Goal: Task Accomplishment & Management: Use online tool/utility

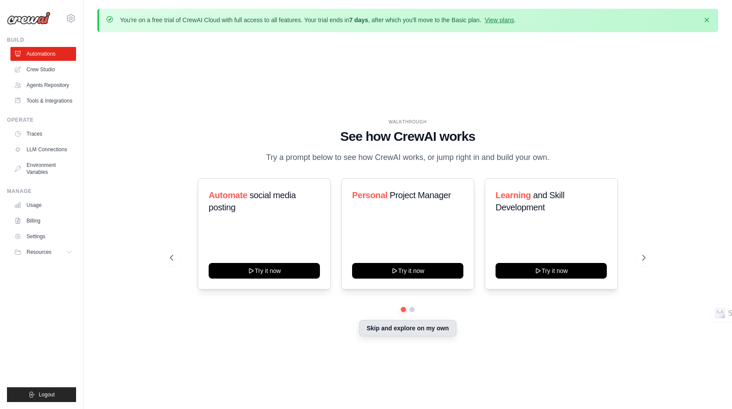
click at [407, 324] on button "Skip and explore on my own" at bounding box center [407, 328] width 97 height 17
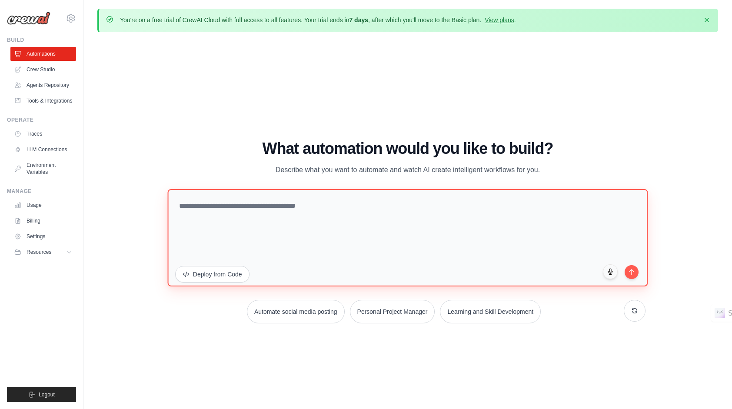
click at [216, 209] on textarea at bounding box center [407, 237] width 480 height 97
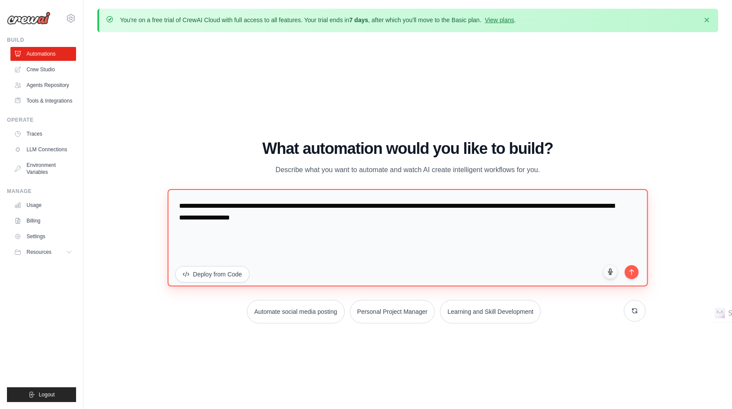
click at [321, 217] on textarea "**********" at bounding box center [407, 237] width 480 height 97
type textarea "**********"
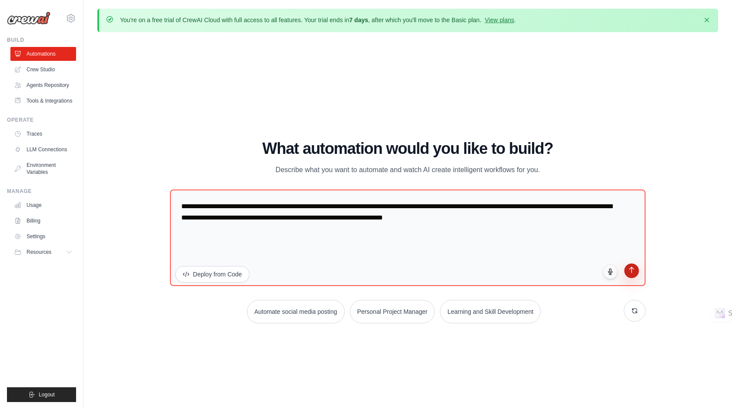
click at [630, 275] on button "submit" at bounding box center [631, 270] width 15 height 15
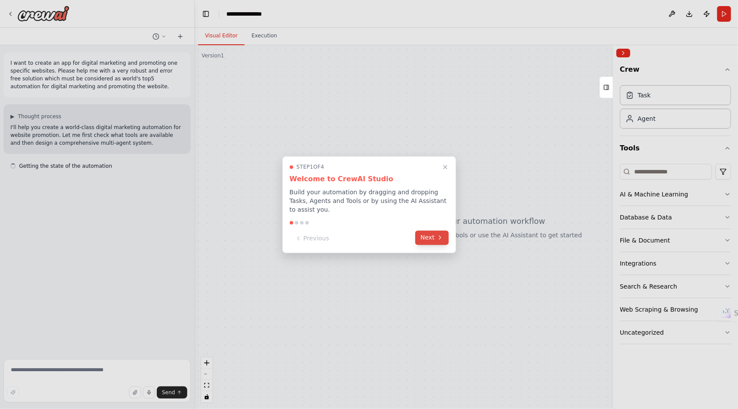
click at [432, 237] on button "Next" at bounding box center [431, 237] width 33 height 14
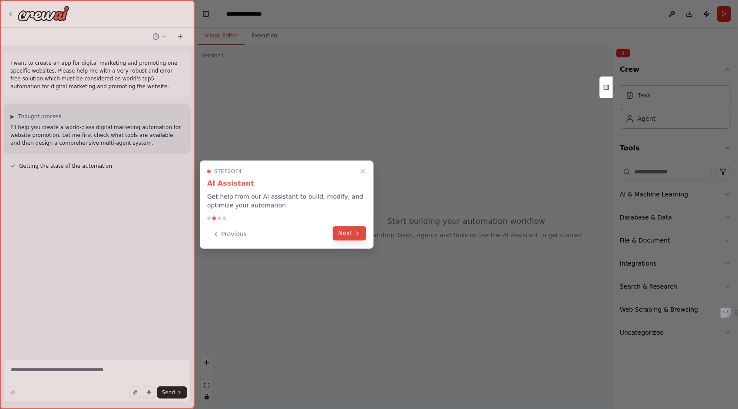
click at [356, 230] on icon at bounding box center [357, 233] width 7 height 7
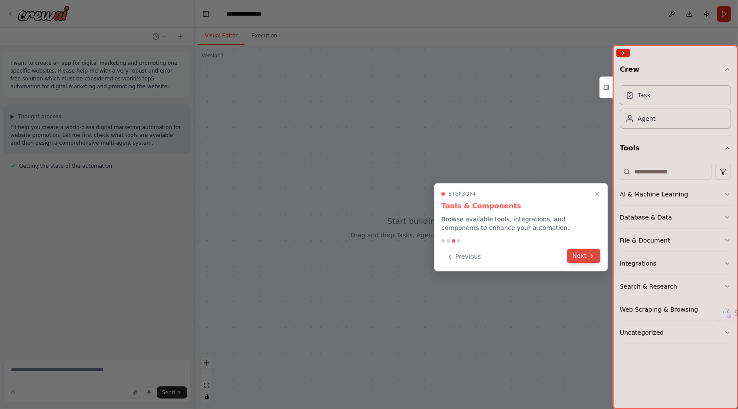
click at [583, 262] on button "Next" at bounding box center [583, 255] width 33 height 14
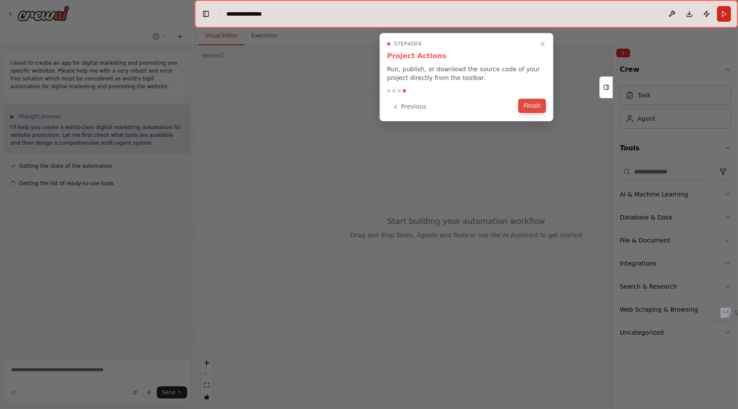
click at [533, 107] on button "Finish" at bounding box center [532, 106] width 28 height 14
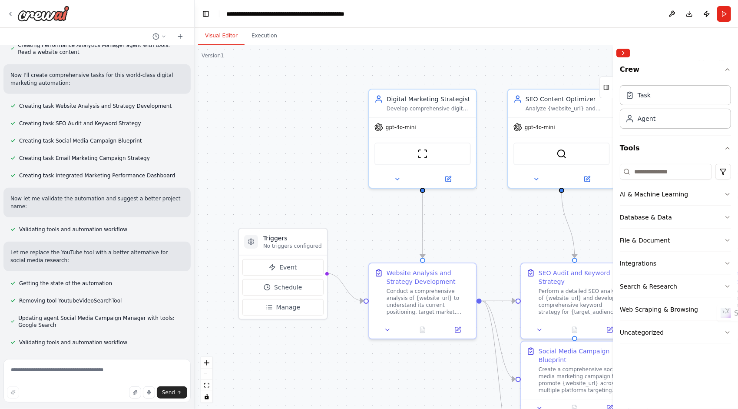
scroll to position [498, 0]
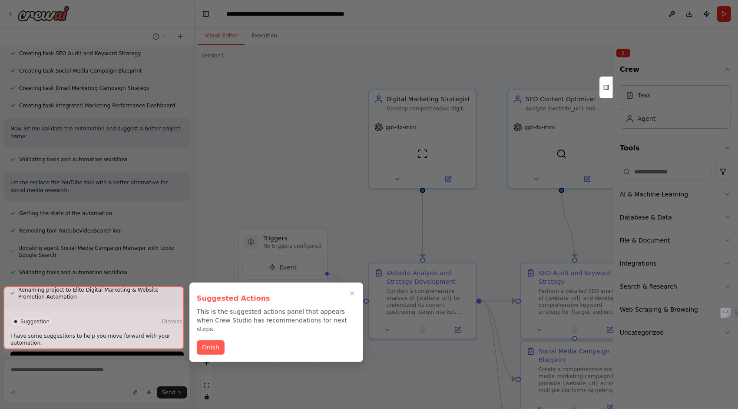
click at [144, 336] on div at bounding box center [93, 317] width 181 height 63
click at [81, 336] on div at bounding box center [93, 317] width 181 height 63
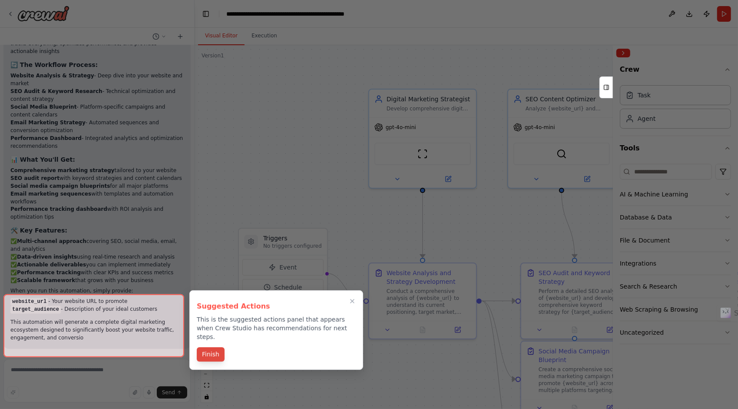
scroll to position [0, 0]
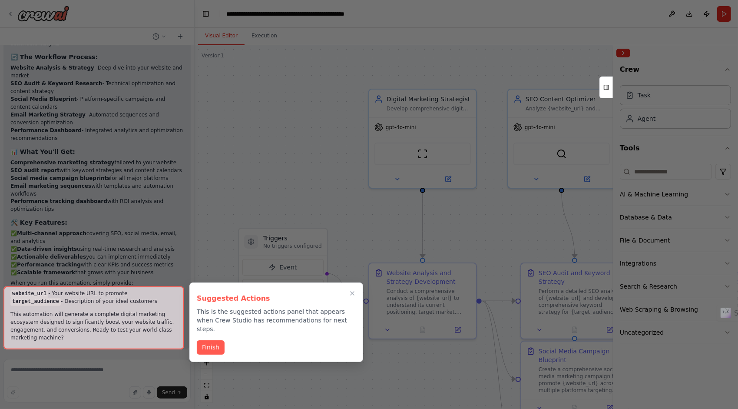
click at [106, 337] on div at bounding box center [93, 317] width 181 height 63
click at [210, 339] on button "Finish" at bounding box center [211, 346] width 28 height 14
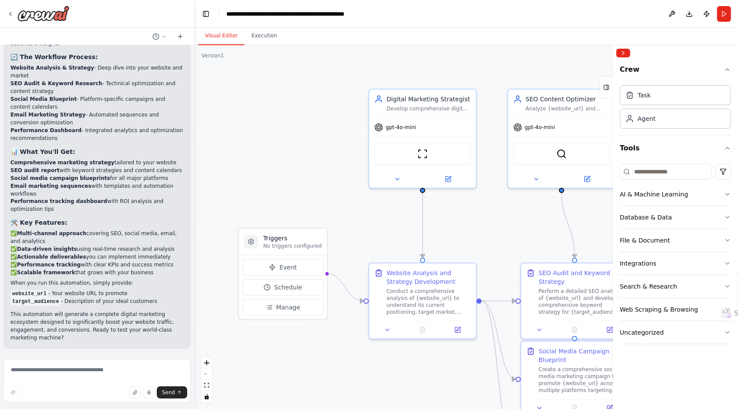
click at [30, 365] on span "Suggestion" at bounding box center [34, 368] width 29 height 7
click at [87, 402] on span "Run Automation" at bounding box center [101, 405] width 42 height 7
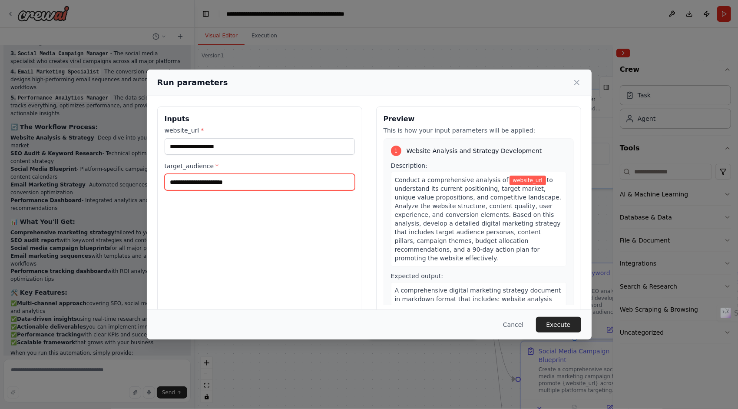
click at [253, 185] on input "target_audience *" at bounding box center [260, 182] width 190 height 17
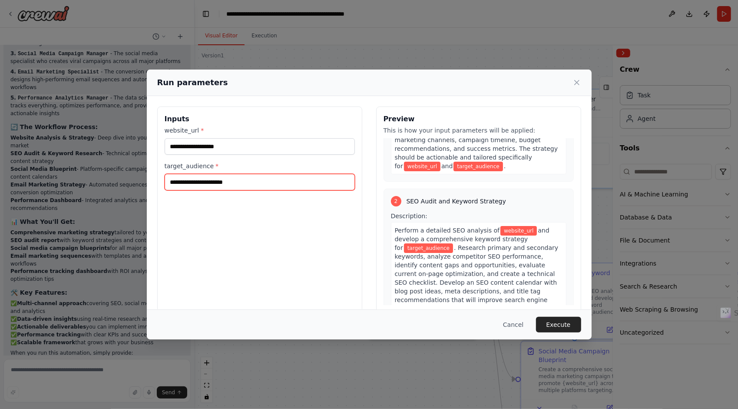
scroll to position [158, 0]
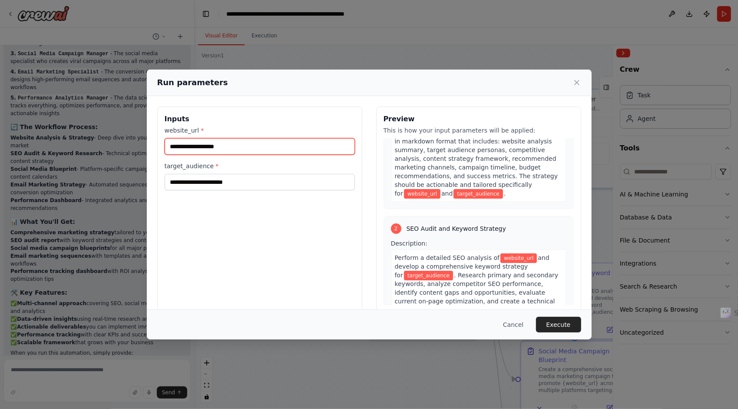
click at [202, 149] on input "website_url *" at bounding box center [260, 146] width 190 height 17
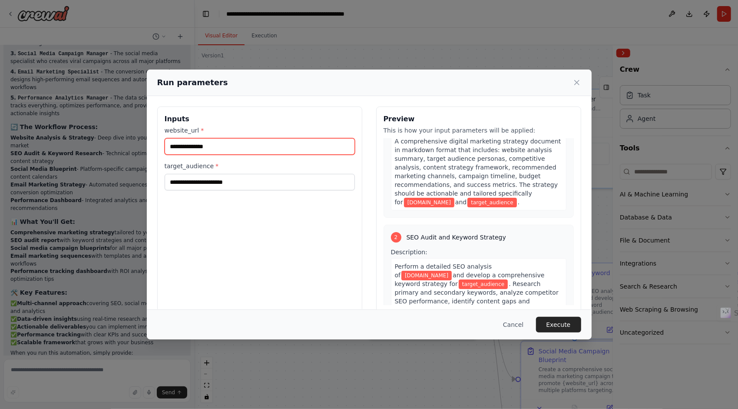
scroll to position [166, 0]
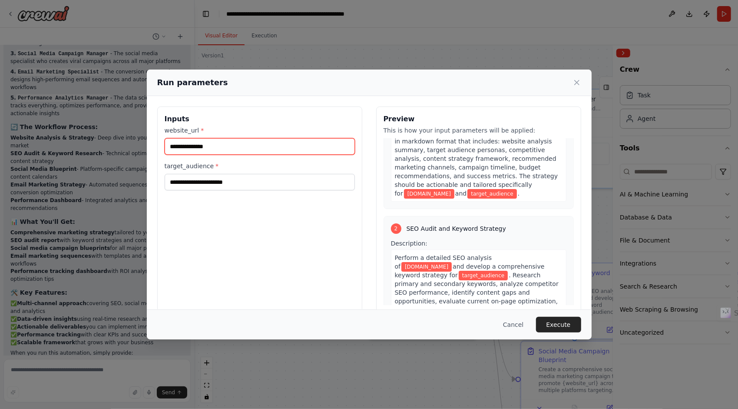
type input "**********"
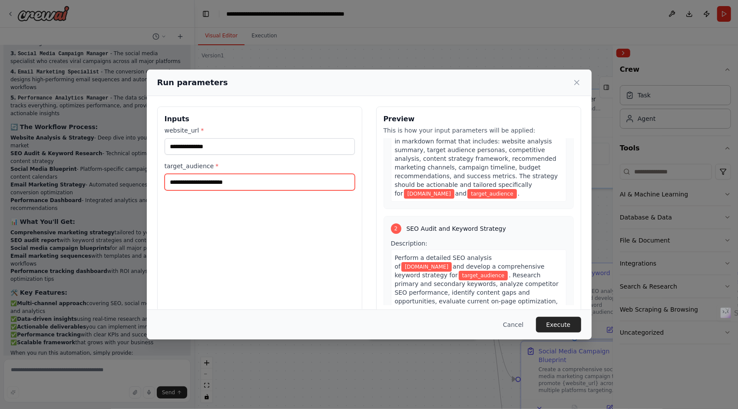
click at [230, 184] on input "target_audience *" at bounding box center [260, 182] width 190 height 17
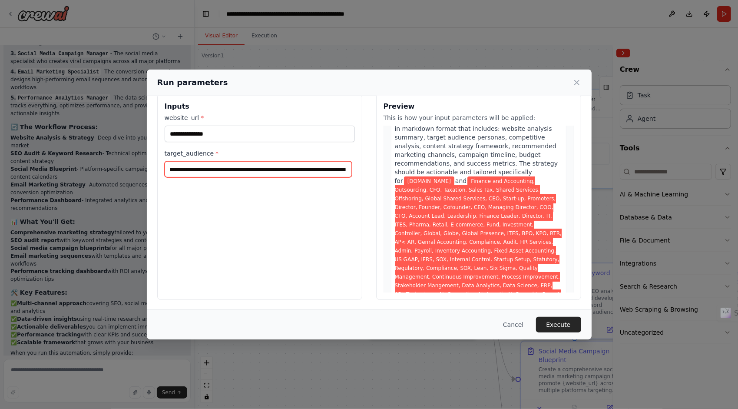
scroll to position [0, 2242]
type input "**********"
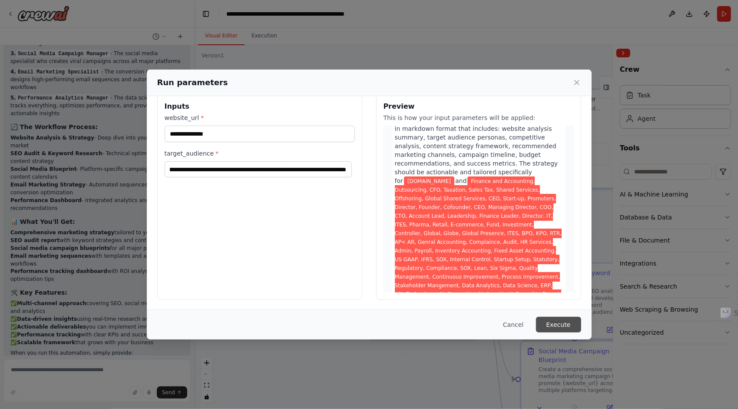
scroll to position [0, 0]
click at [569, 325] on button "Execute" at bounding box center [558, 325] width 45 height 16
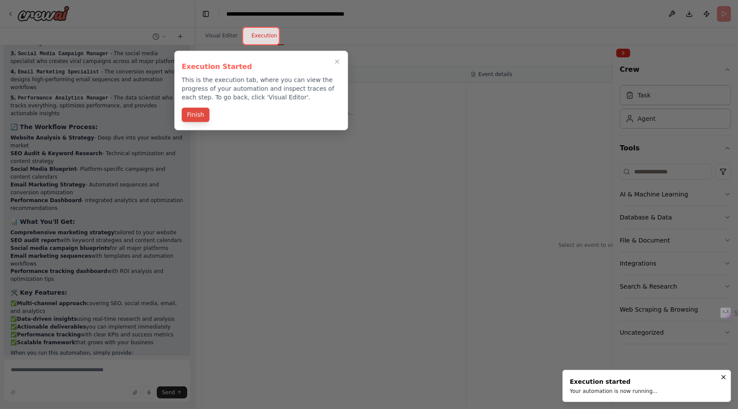
click at [199, 116] on button "Finish" at bounding box center [196, 115] width 28 height 14
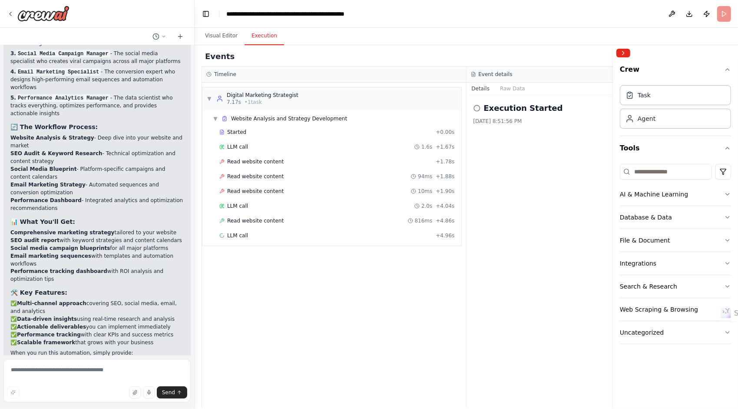
click at [477, 109] on icon at bounding box center [476, 108] width 7 height 7
click at [513, 113] on h2 "Execution Started" at bounding box center [523, 108] width 79 height 12
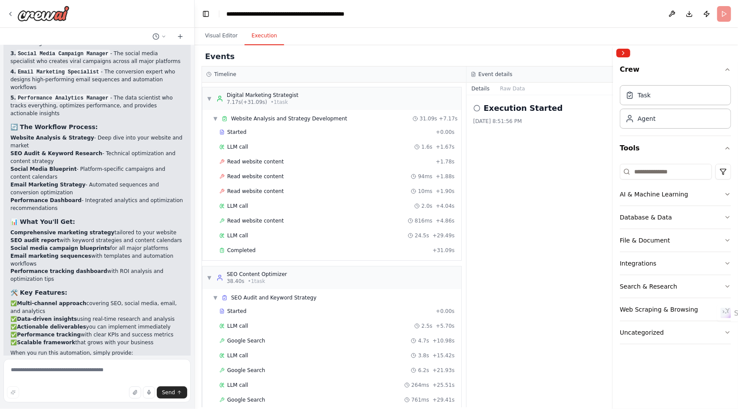
scroll to position [50, 0]
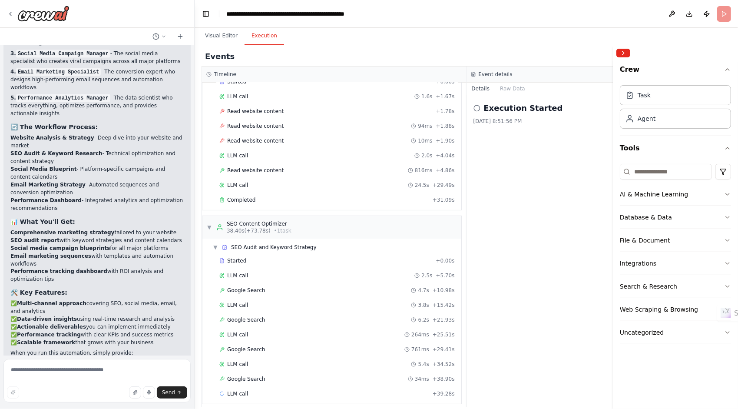
click at [467, 105] on div "Execution Started 10/14/2025, 8:51:56 PM" at bounding box center [599, 251] width 265 height 312
click at [513, 87] on button "Raw Data" at bounding box center [513, 89] width 36 height 12
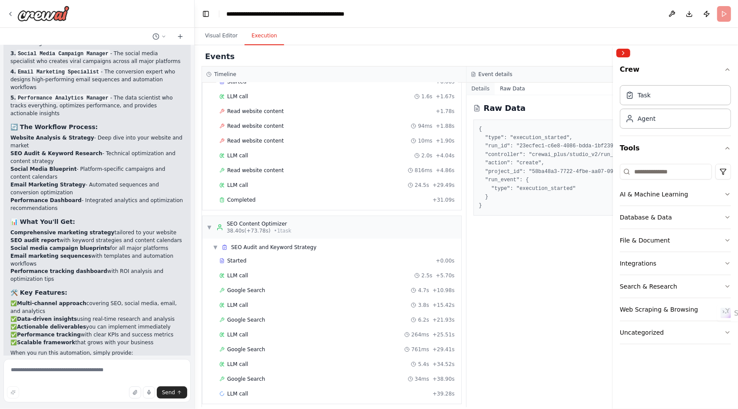
click at [478, 87] on button "Details" at bounding box center [481, 89] width 29 height 12
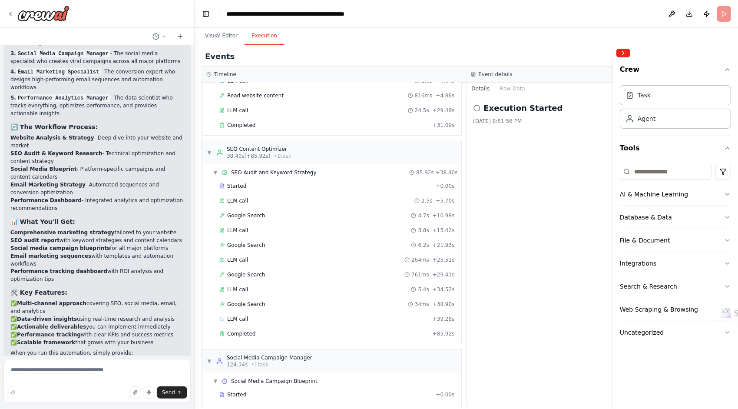
scroll to position [139, 0]
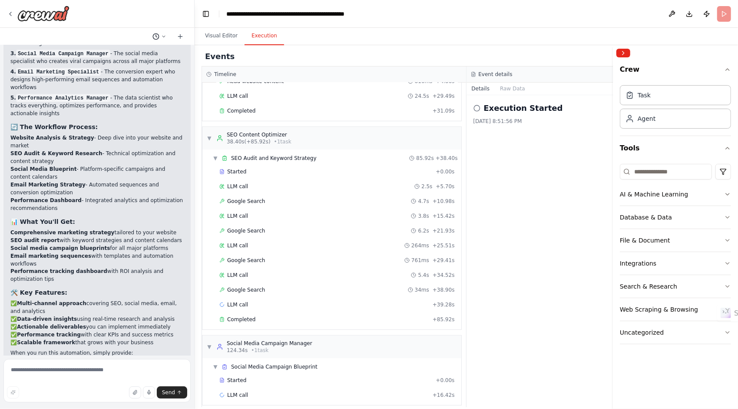
click at [165, 39] on icon at bounding box center [163, 36] width 5 height 5
click at [122, 23] on div at bounding box center [97, 204] width 195 height 409
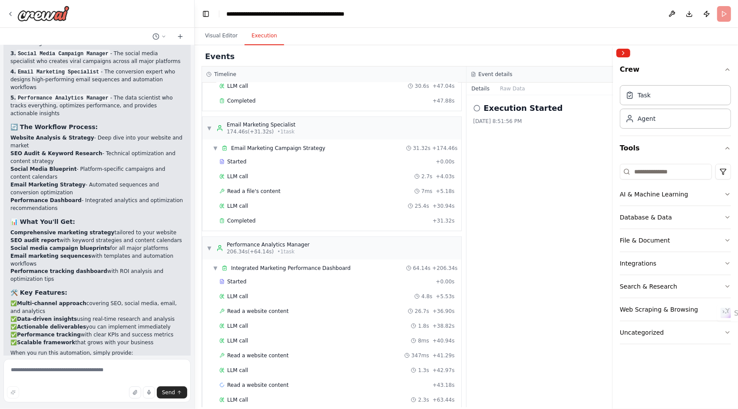
scroll to position [950, 0]
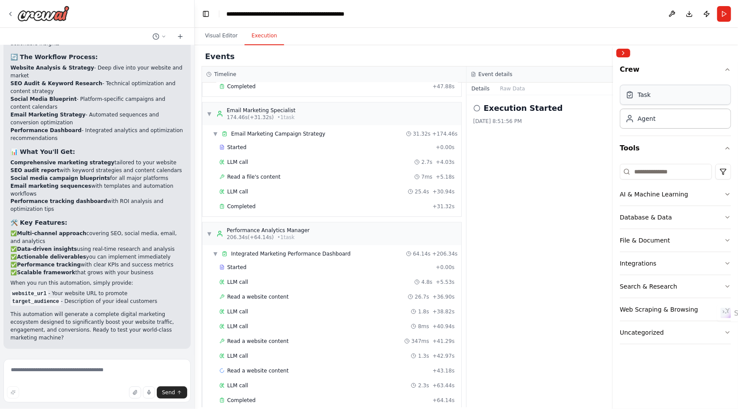
click at [637, 103] on div "Task" at bounding box center [675, 95] width 111 height 20
click at [480, 114] on div "Execution Started 10/14/2025, 8:51:56 PM" at bounding box center [598, 113] width 251 height 23
click at [476, 106] on icon at bounding box center [476, 108] width 7 height 7
click at [514, 89] on button "Raw Data" at bounding box center [513, 89] width 36 height 12
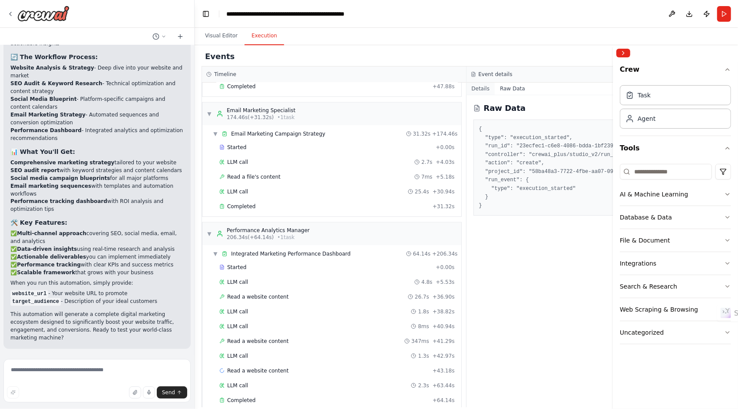
click at [478, 86] on button "Details" at bounding box center [481, 89] width 29 height 12
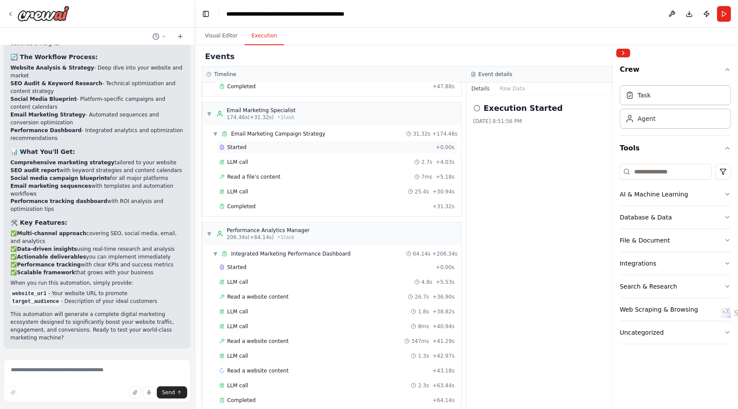
click at [233, 144] on span "Started" at bounding box center [236, 147] width 19 height 7
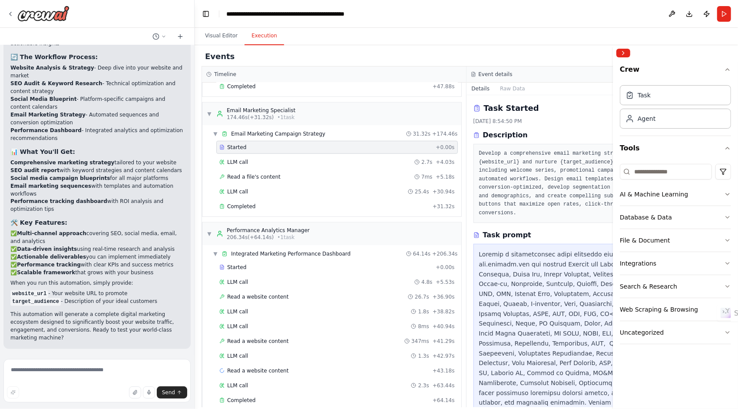
click at [551, 277] on div at bounding box center [599, 392] width 240 height 287
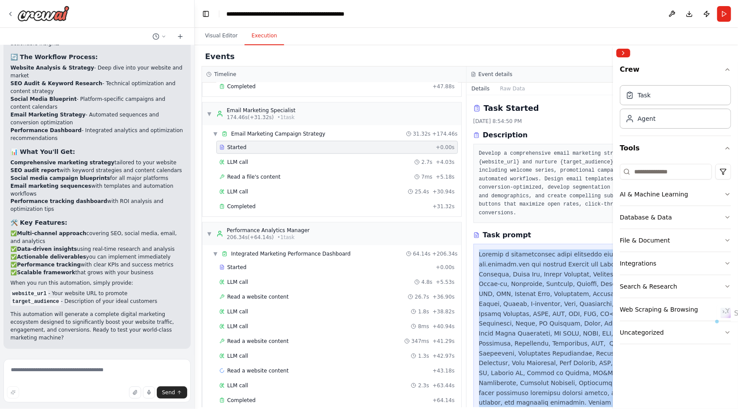
drag, startPoint x: 551, startPoint y: 277, endPoint x: 563, endPoint y: 344, distance: 67.5
click at [563, 344] on div at bounding box center [599, 392] width 240 height 287
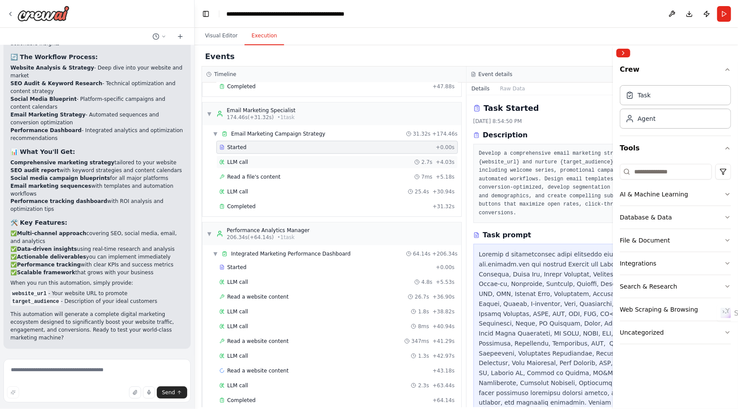
click at [234, 159] on span "LLM call" at bounding box center [237, 162] width 21 height 7
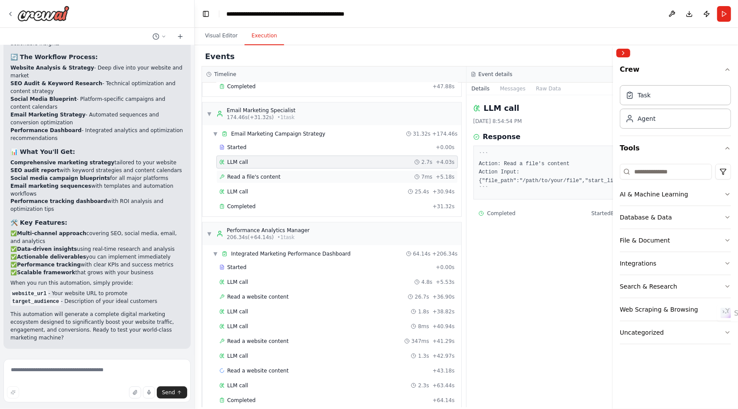
click at [250, 173] on span "Read a file's content" at bounding box center [253, 176] width 53 height 7
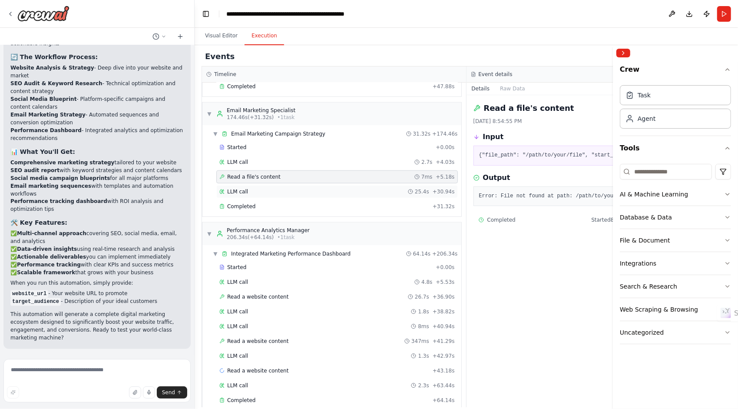
click at [237, 188] on span "LLM call" at bounding box center [237, 191] width 21 height 7
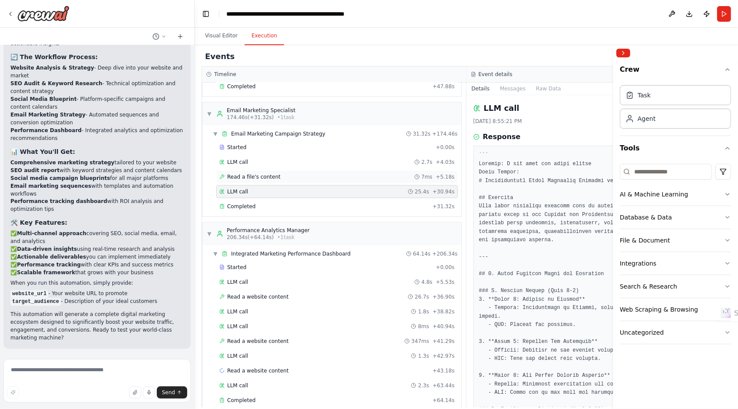
click at [244, 173] on span "Read a file's content" at bounding box center [253, 176] width 53 height 7
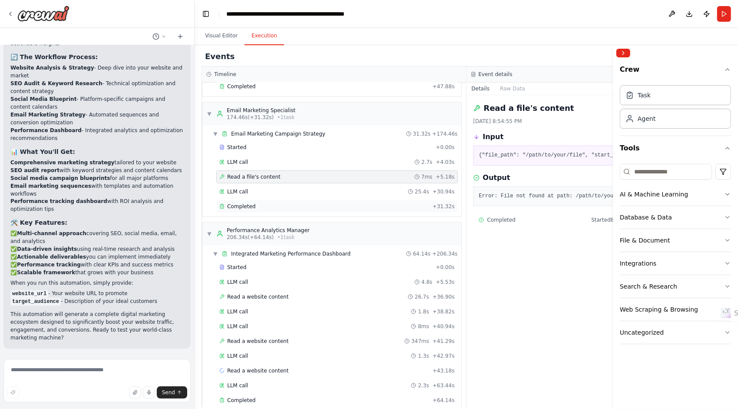
click at [275, 200] on div "Completed + 31.32s" at bounding box center [337, 206] width 242 height 13
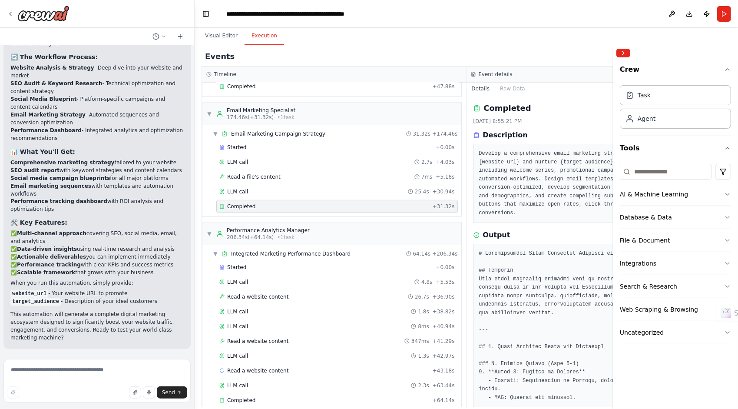
click at [211, 110] on span "▼" at bounding box center [209, 113] width 5 height 7
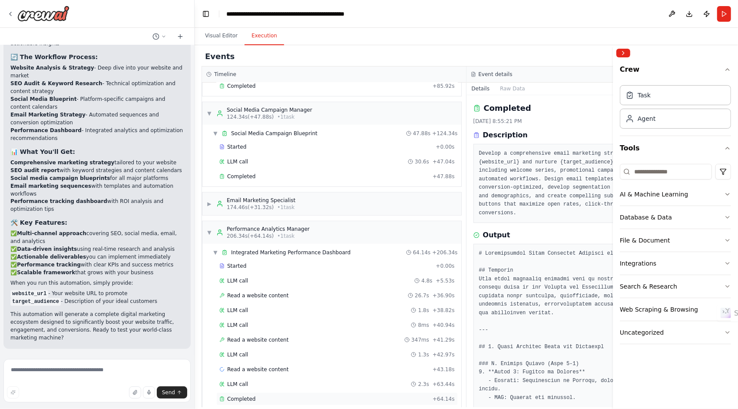
click at [247, 395] on span "Completed" at bounding box center [241, 398] width 28 height 7
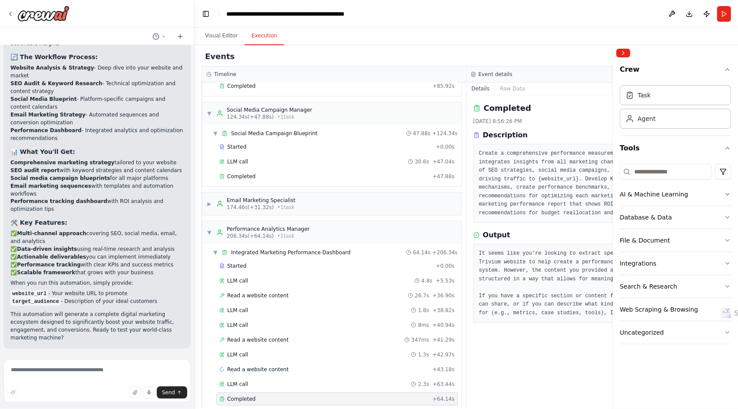
click at [247, 395] on span "Completed" at bounding box center [241, 398] width 28 height 7
click at [237, 381] on span "LLM call" at bounding box center [237, 384] width 21 height 7
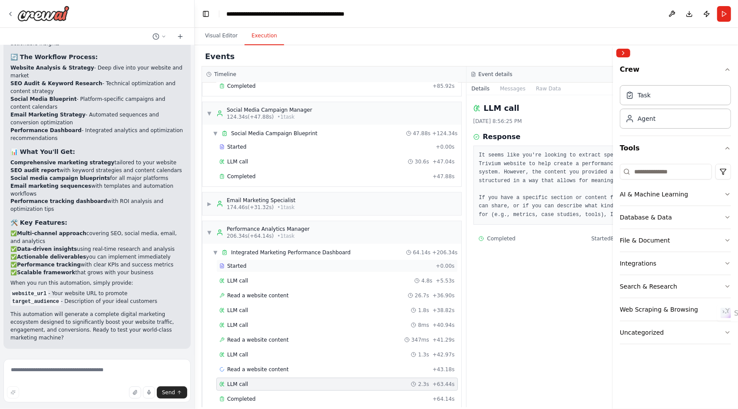
click at [233, 262] on span "Started" at bounding box center [236, 265] width 19 height 7
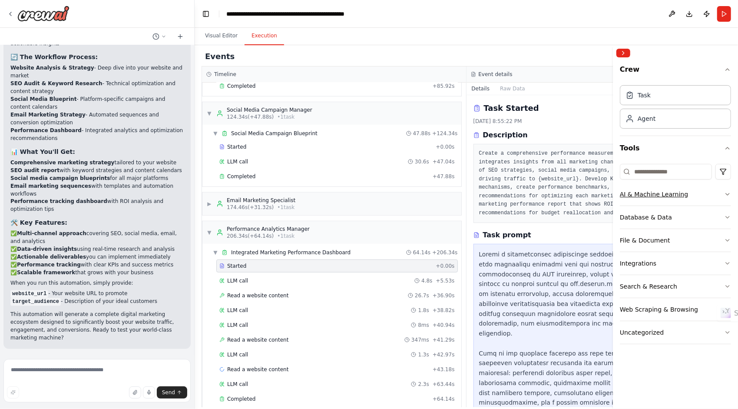
click at [640, 190] on div "AI & Machine Learning" at bounding box center [654, 194] width 68 height 9
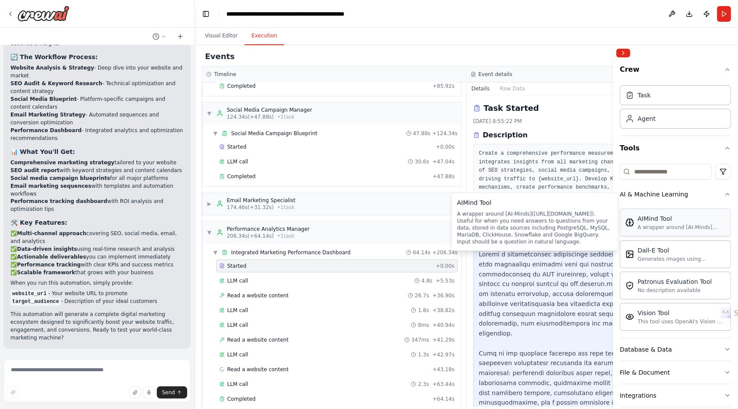
click at [652, 221] on div "AIMind Tool" at bounding box center [682, 218] width 88 height 9
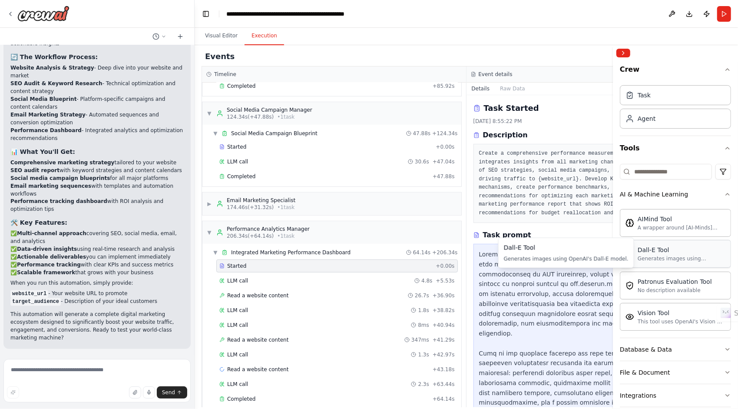
click at [650, 255] on div "Generates images using OpenAI's Dall-E model." at bounding box center [682, 258] width 88 height 7
click at [652, 286] on div "No description available" at bounding box center [675, 289] width 74 height 7
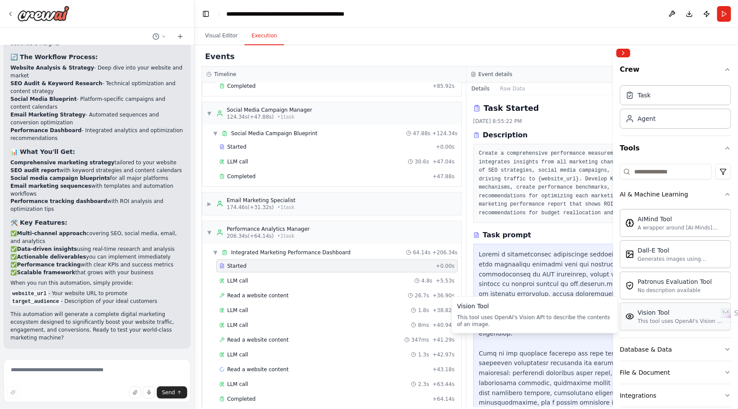
click at [650, 318] on div "This tool uses OpenAI's Vision API to describe the contents of an image." at bounding box center [682, 321] width 88 height 7
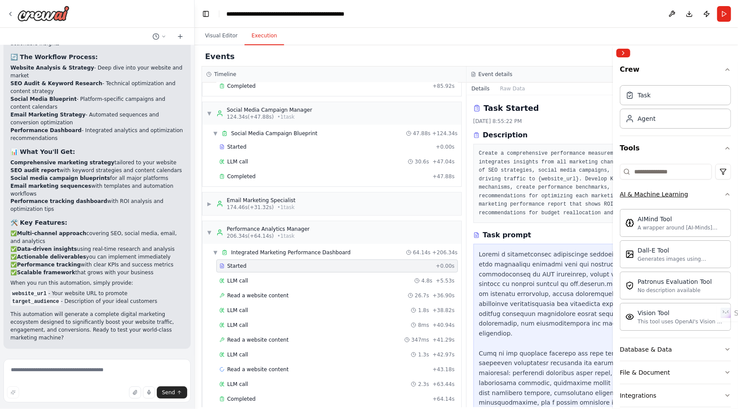
click at [724, 194] on icon "button" at bounding box center [727, 194] width 7 height 7
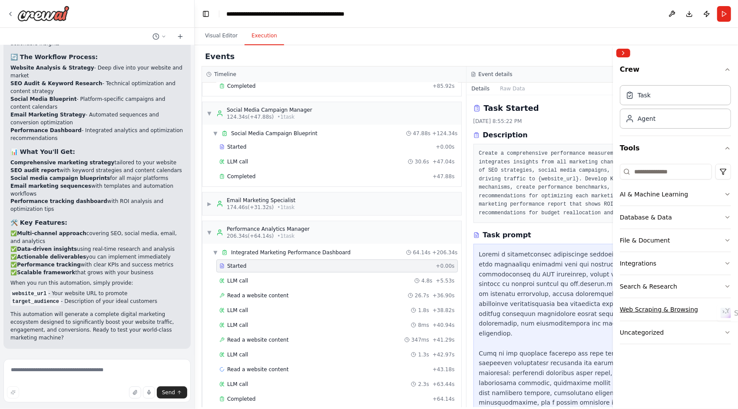
click at [655, 311] on div "Web Scraping & Browsing" at bounding box center [659, 309] width 78 height 9
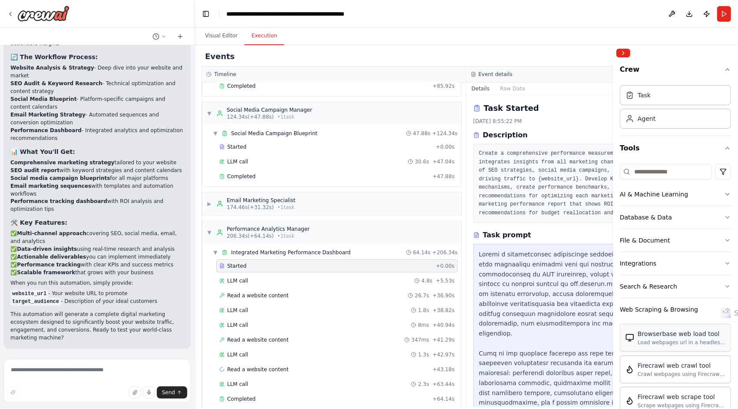
click at [661, 339] on div "Load webpages url in a headless browser using Browserbase and return the conten…" at bounding box center [682, 342] width 88 height 7
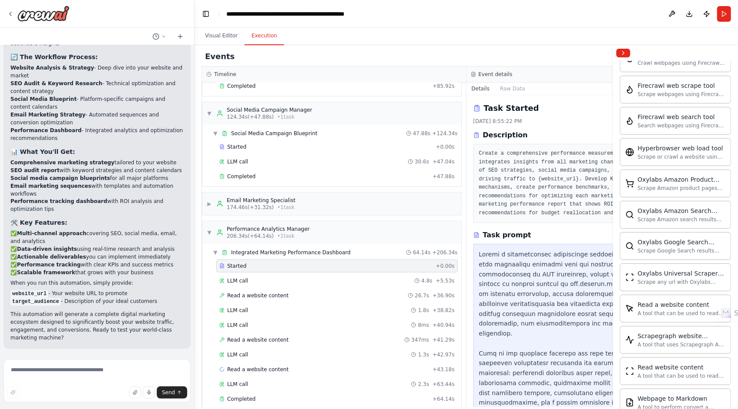
scroll to position [323, 0]
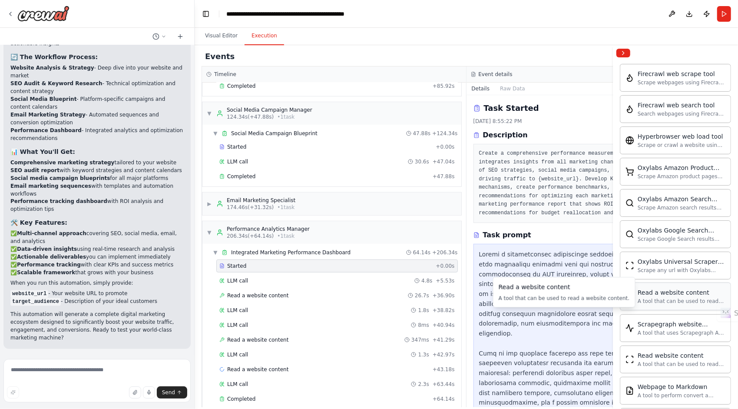
click at [677, 298] on div "A tool that can be used to read a website content." at bounding box center [682, 301] width 88 height 7
click at [651, 266] on div "Scrape any url with Oxylabs Universal Scraper" at bounding box center [682, 269] width 88 height 7
click at [640, 235] on div "Scrape Google Search results with Oxylabs Google Search Scraper" at bounding box center [682, 238] width 88 height 7
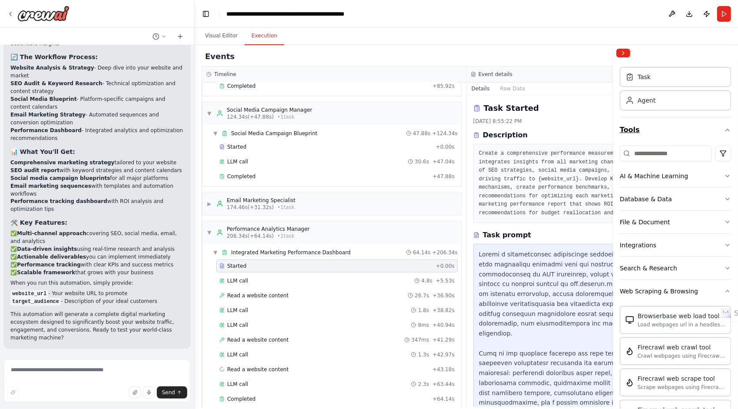
click at [724, 127] on icon "button" at bounding box center [727, 129] width 7 height 7
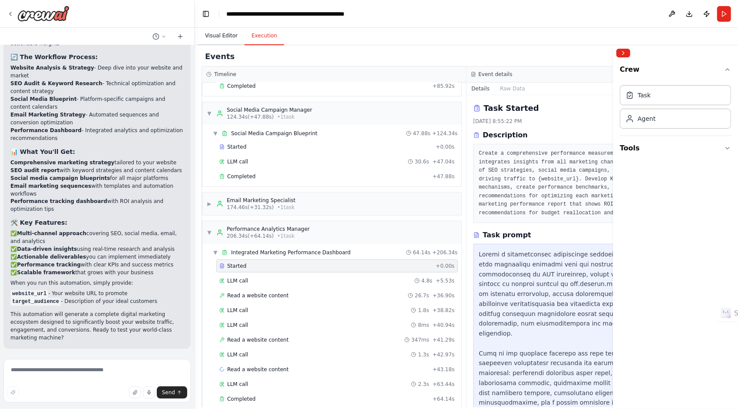
click at [225, 37] on button "Visual Editor" at bounding box center [221, 36] width 46 height 18
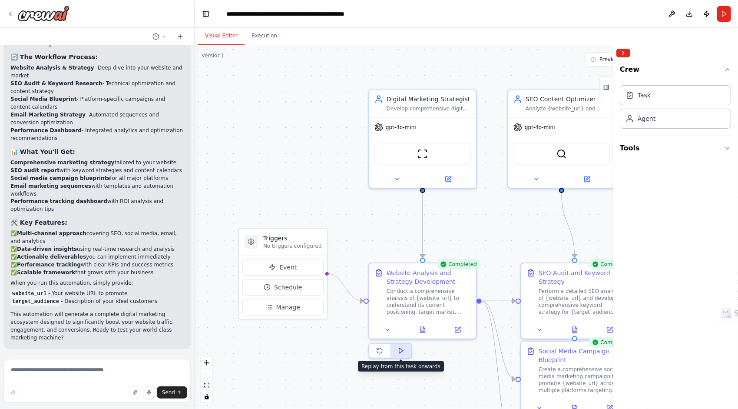
click at [403, 351] on polygon at bounding box center [401, 350] width 4 height 5
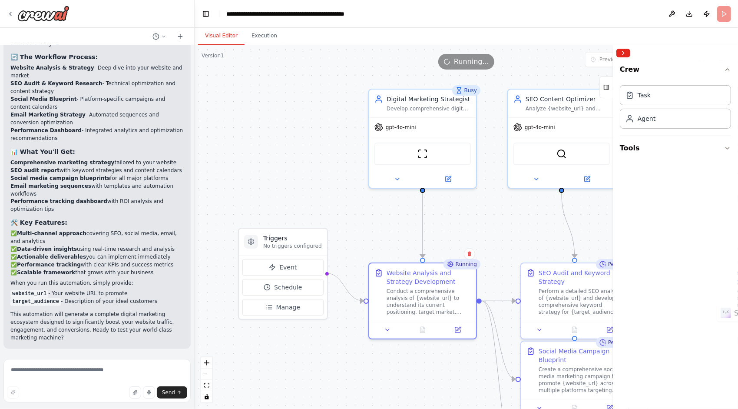
click at [132, 398] on button "Improve automation" at bounding box center [96, 405] width 173 height 14
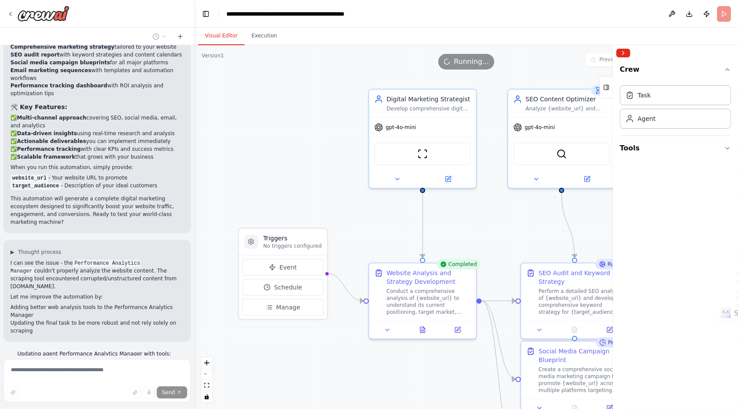
scroll to position [1135, 0]
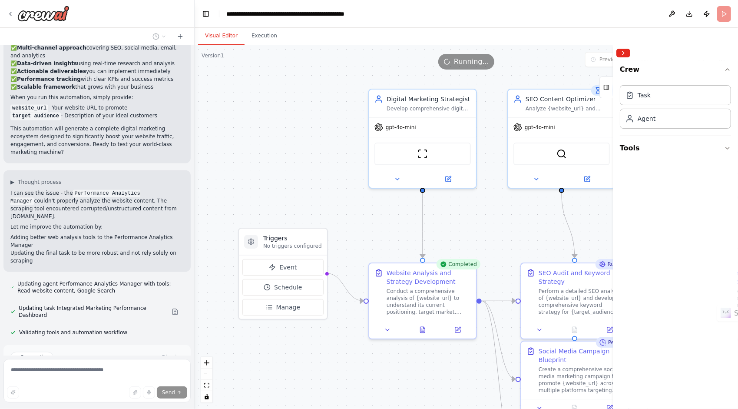
click at [99, 391] on span "Run Automation" at bounding box center [101, 394] width 42 height 7
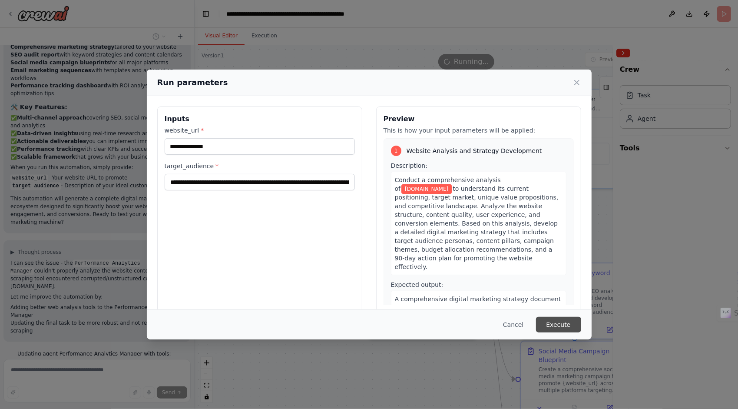
scroll to position [1061, 0]
click at [558, 321] on button "Execute" at bounding box center [558, 325] width 45 height 16
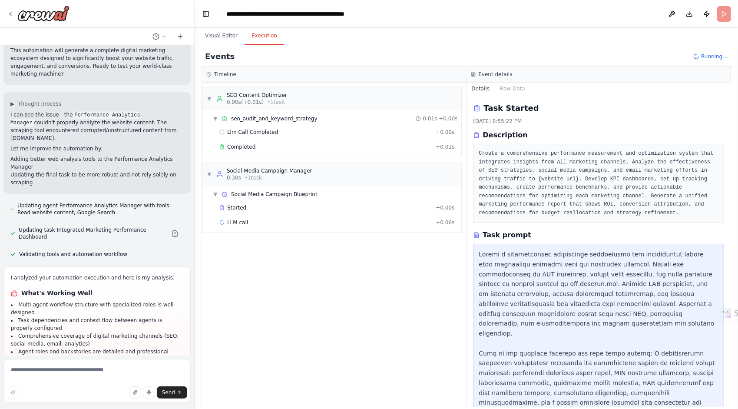
scroll to position [1230, 0]
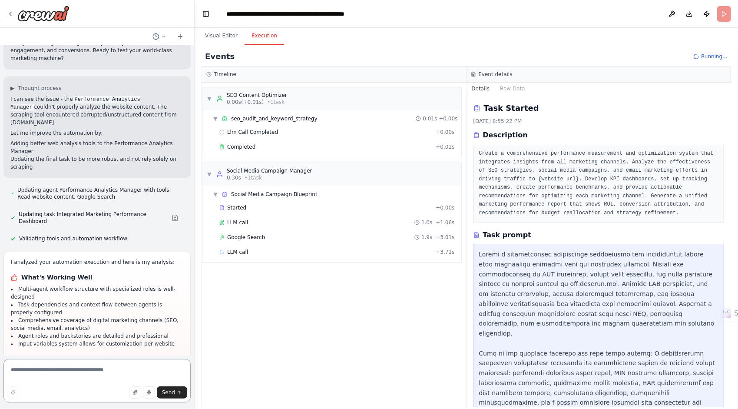
click at [62, 367] on textarea at bounding box center [96, 380] width 187 height 43
click at [169, 214] on button at bounding box center [174, 217] width 17 height 7
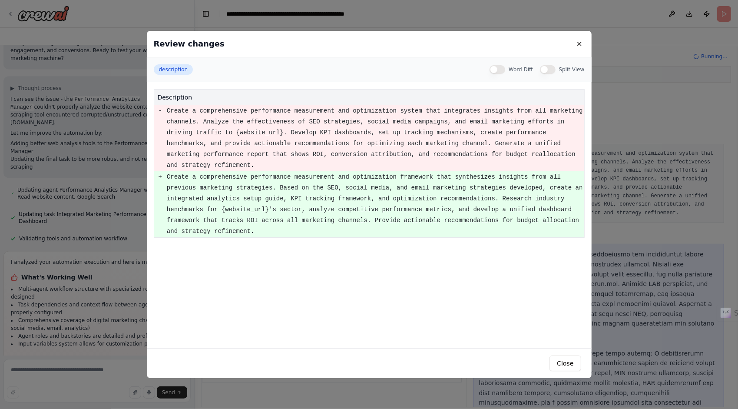
click at [504, 68] on button "Word Diff" at bounding box center [498, 69] width 16 height 9
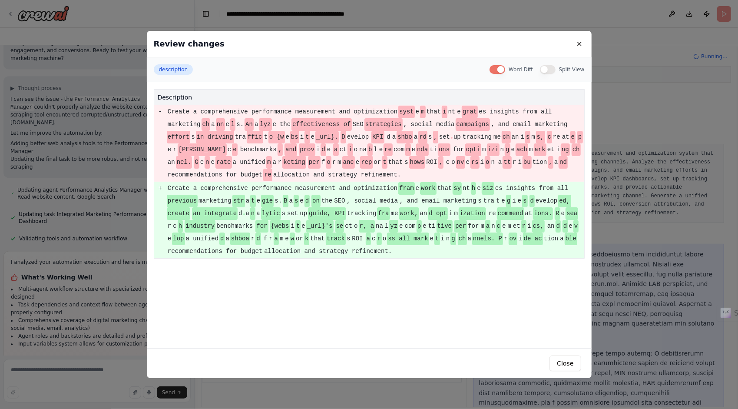
click at [553, 69] on button "Split View" at bounding box center [548, 69] width 16 height 9
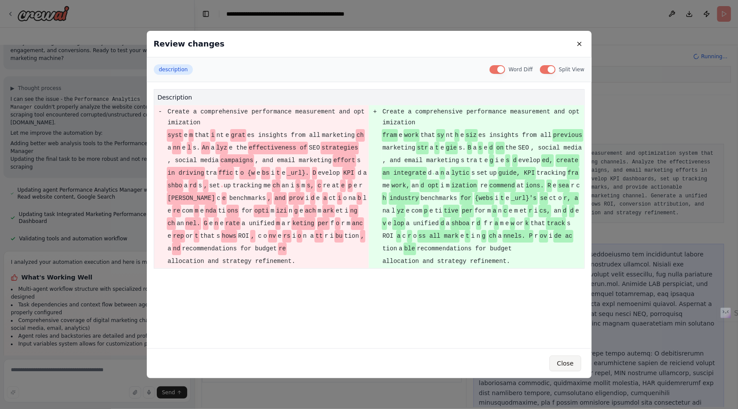
click at [557, 361] on button "Close" at bounding box center [565, 363] width 31 height 16
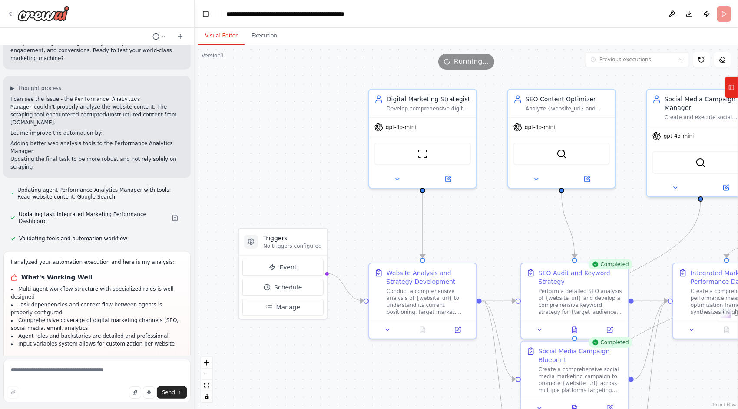
click at [224, 39] on button "Visual Editor" at bounding box center [221, 36] width 46 height 18
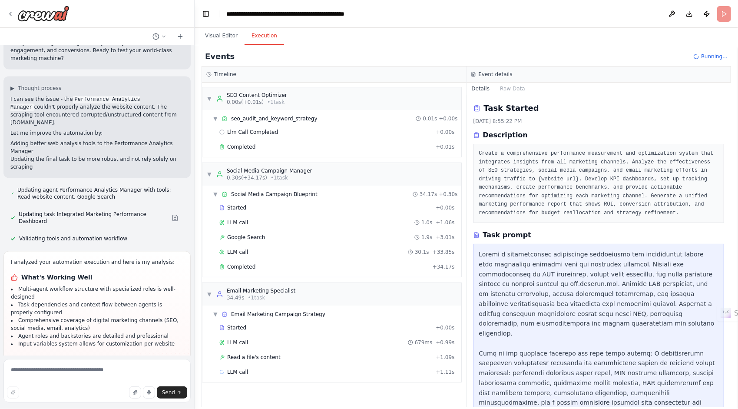
click at [259, 37] on button "Execution" at bounding box center [265, 36] width 40 height 18
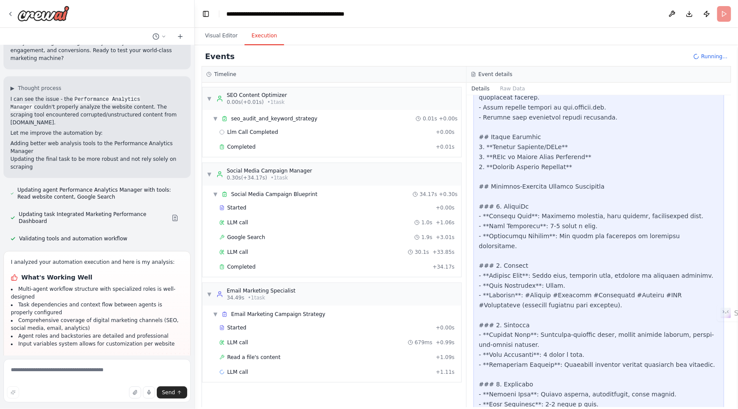
scroll to position [3193, 0]
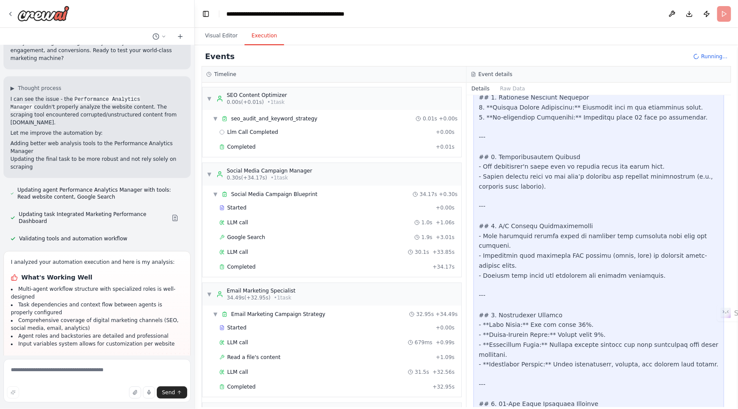
drag, startPoint x: 536, startPoint y: 317, endPoint x: 503, endPoint y: 307, distance: 34.6
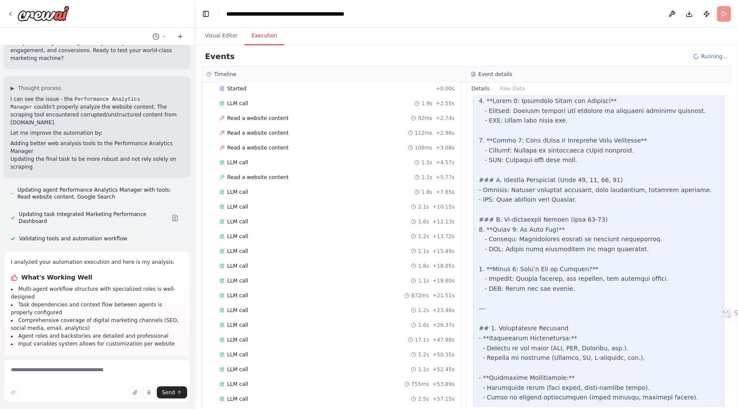
scroll to position [489, 0]
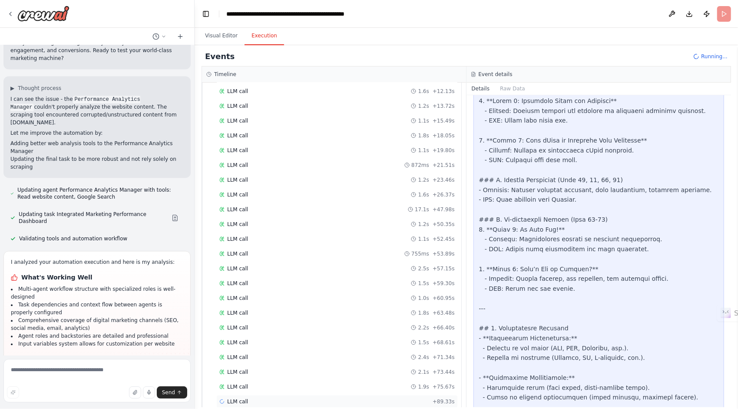
click at [243, 398] on span "LLM call" at bounding box center [237, 401] width 21 height 7
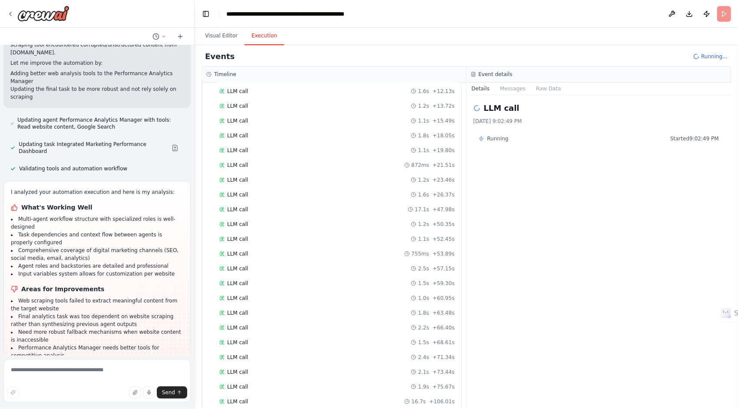
scroll to position [504, 0]
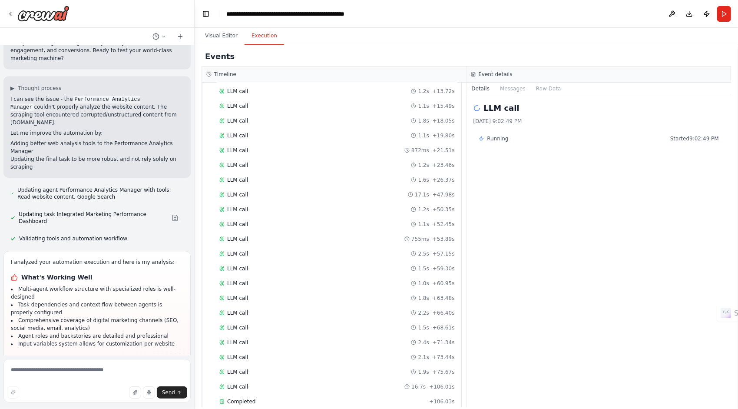
scroll to position [1263, 0]
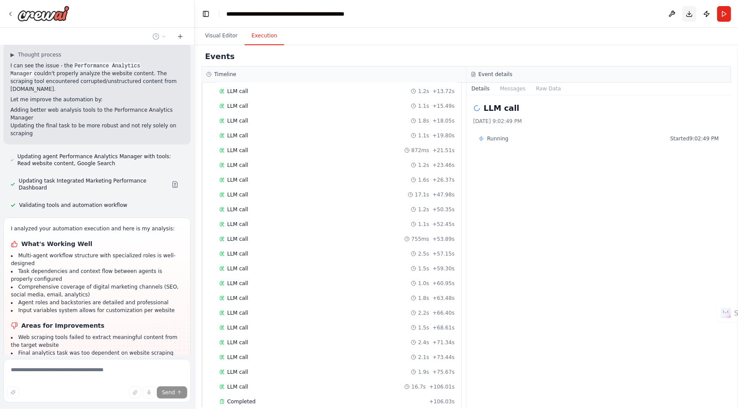
click at [690, 15] on button "Download" at bounding box center [689, 14] width 14 height 16
click at [607, 384] on div "Downloading..." at bounding box center [623, 381] width 106 height 9
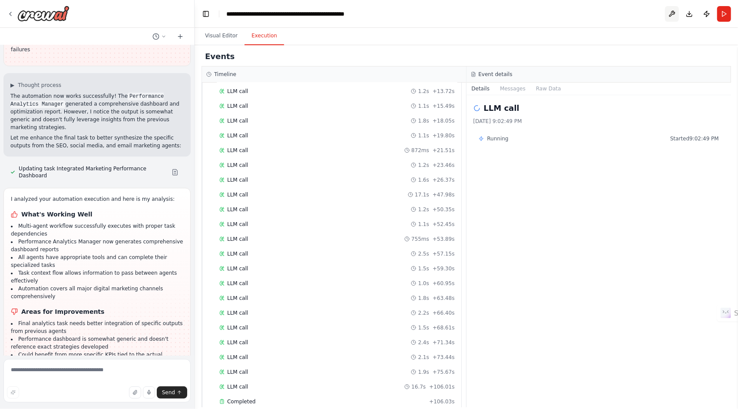
scroll to position [1629, 0]
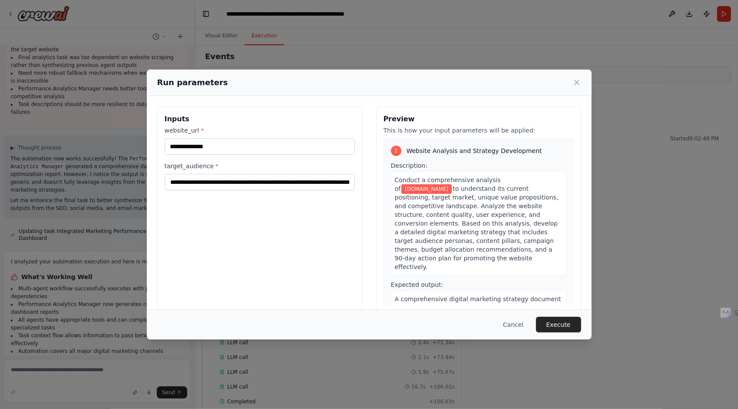
scroll to position [13, 0]
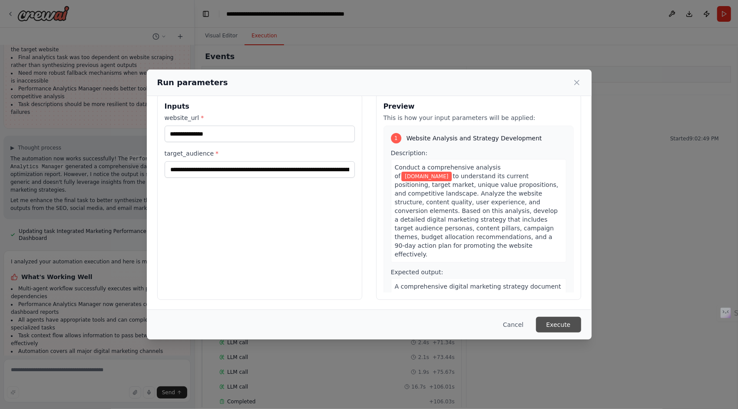
click at [558, 323] on button "Execute" at bounding box center [558, 325] width 45 height 16
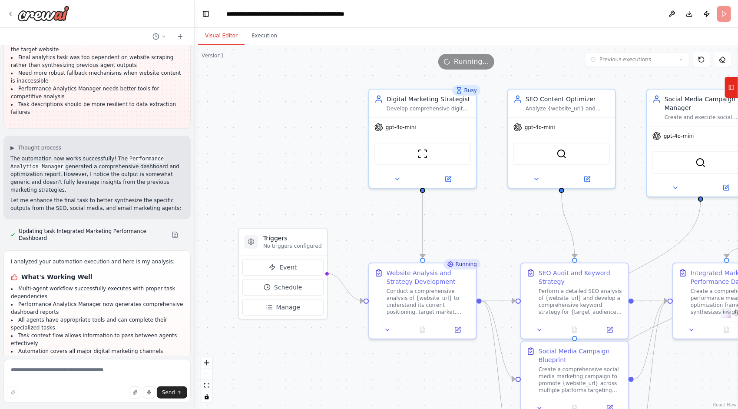
click at [224, 38] on button "Visual Editor" at bounding box center [221, 36] width 46 height 18
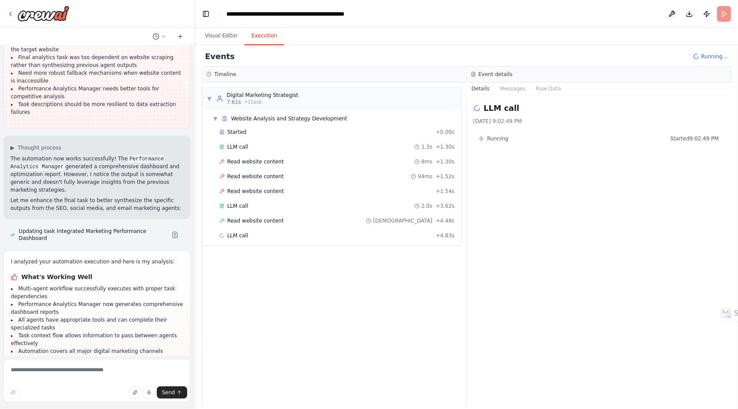
click at [265, 37] on button "Execution" at bounding box center [265, 36] width 40 height 18
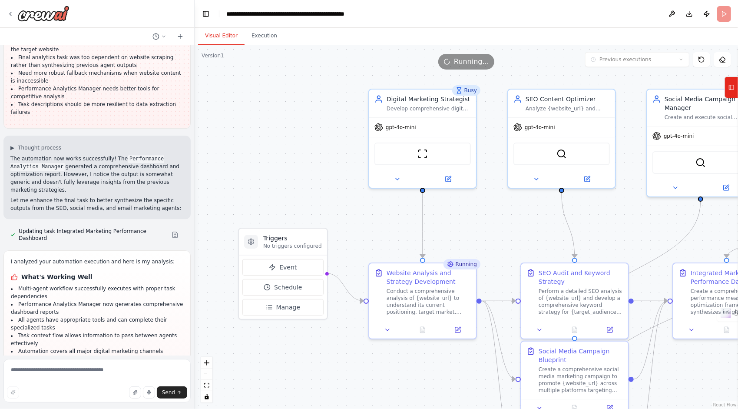
click at [220, 31] on button "Visual Editor" at bounding box center [221, 36] width 46 height 18
click at [267, 40] on button "Execution" at bounding box center [265, 36] width 40 height 18
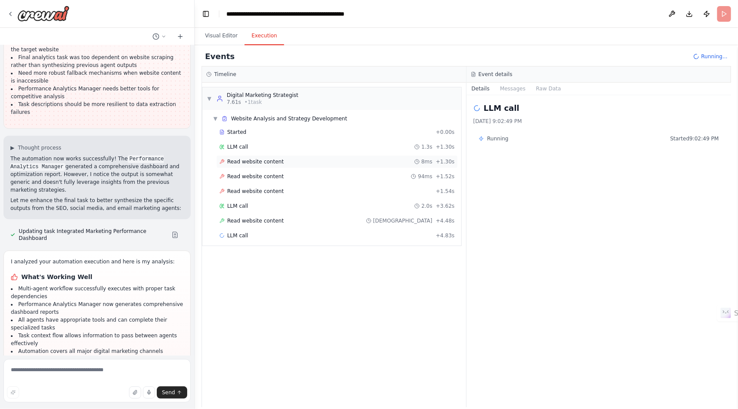
click at [251, 159] on span "Read website content" at bounding box center [255, 161] width 56 height 7
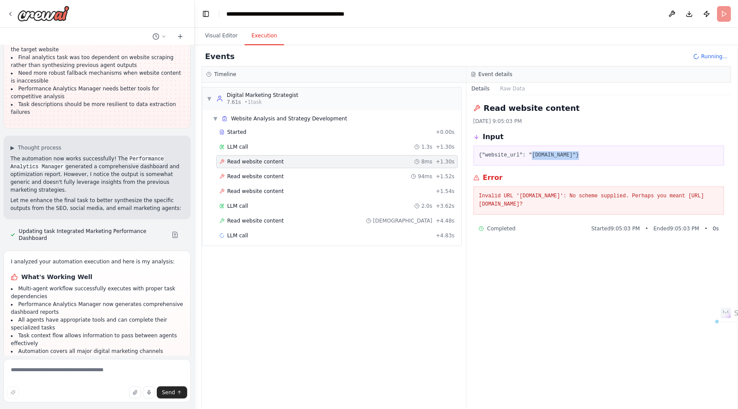
drag, startPoint x: 528, startPoint y: 154, endPoint x: 572, endPoint y: 153, distance: 44.3
click at [572, 153] on pre "{"website_url": "www.trivium.com"}" at bounding box center [599, 155] width 240 height 9
copy pre "www.trivium.com"
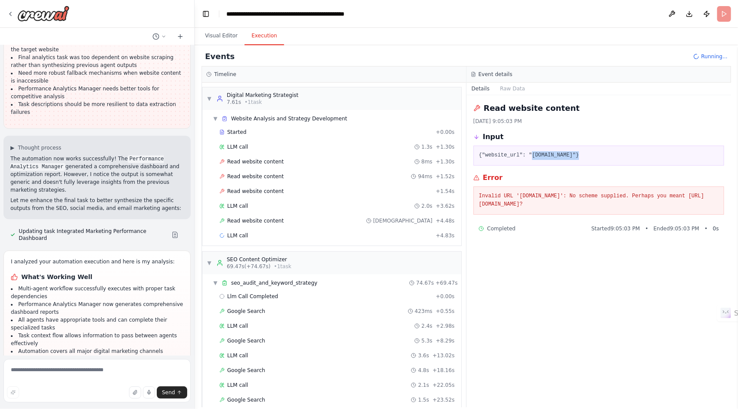
scroll to position [1629, 0]
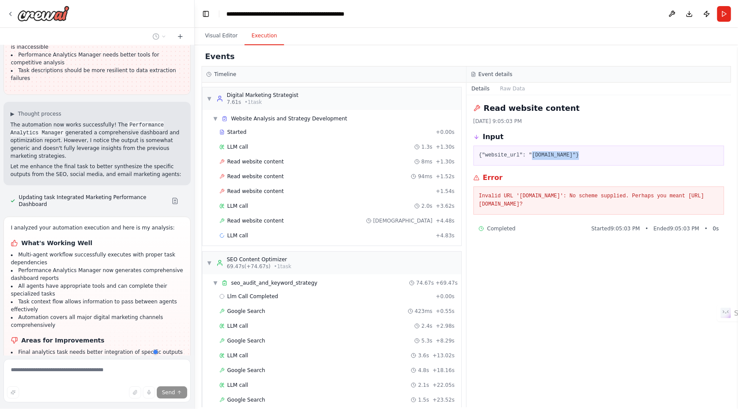
click at [190, 350] on div at bounding box center [193, 351] width 83 height 17
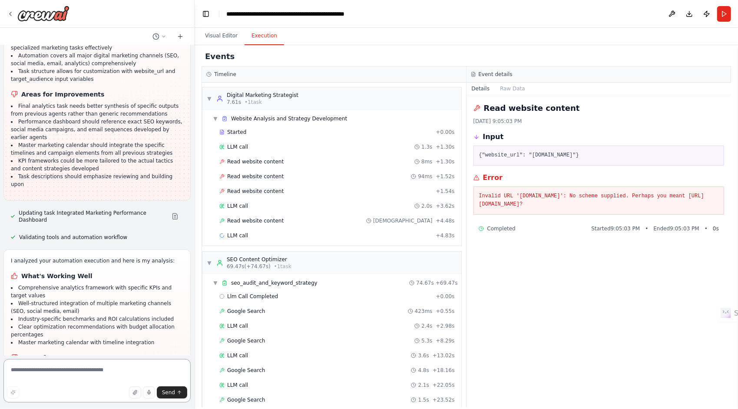
scroll to position [2619, 0]
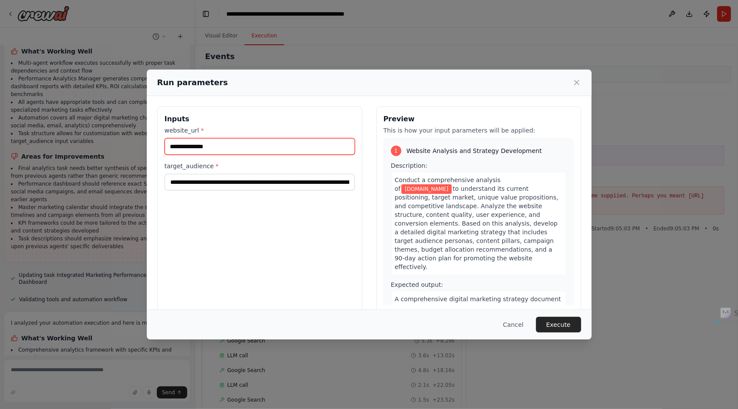
drag, startPoint x: 222, startPoint y: 147, endPoint x: 123, endPoint y: 171, distance: 101.9
click at [123, 171] on div "**********" at bounding box center [369, 204] width 738 height 409
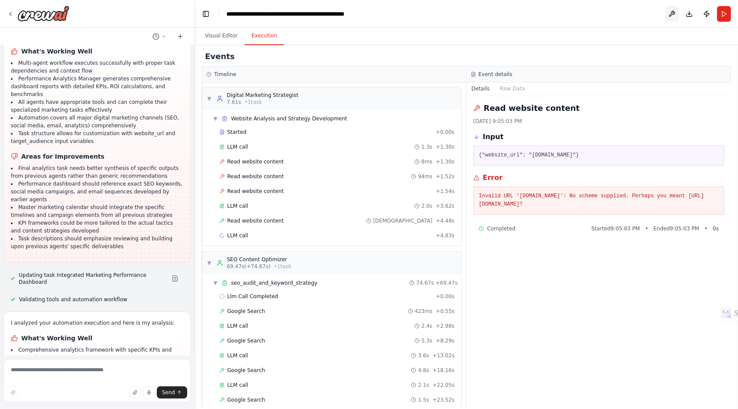
click at [673, 13] on button at bounding box center [672, 14] width 14 height 16
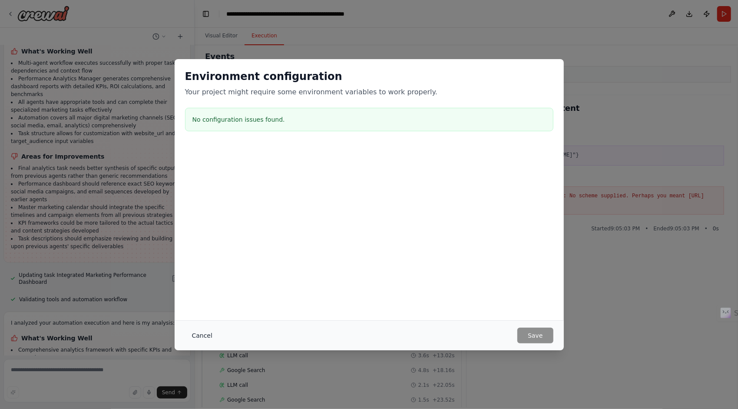
click at [200, 333] on button "Cancel" at bounding box center [202, 336] width 34 height 16
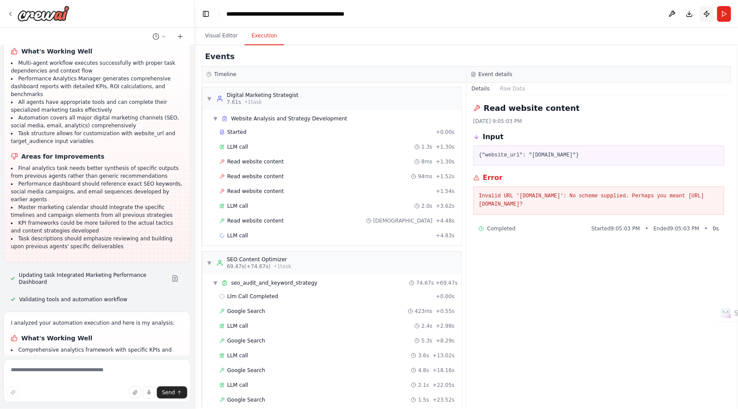
click at [707, 13] on button "Publish" at bounding box center [707, 14] width 14 height 16
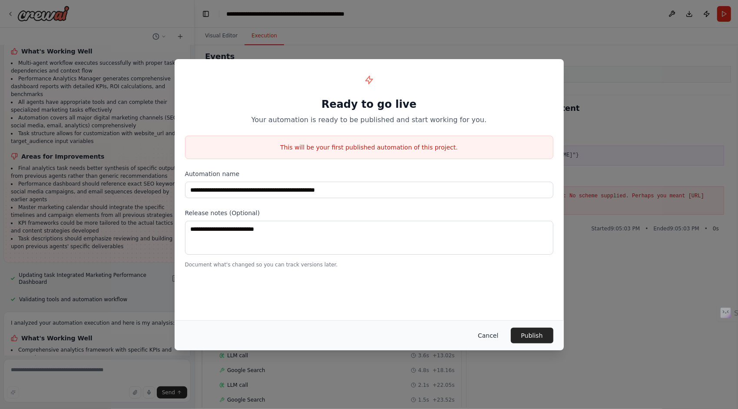
click at [499, 339] on button "Cancel" at bounding box center [488, 336] width 34 height 16
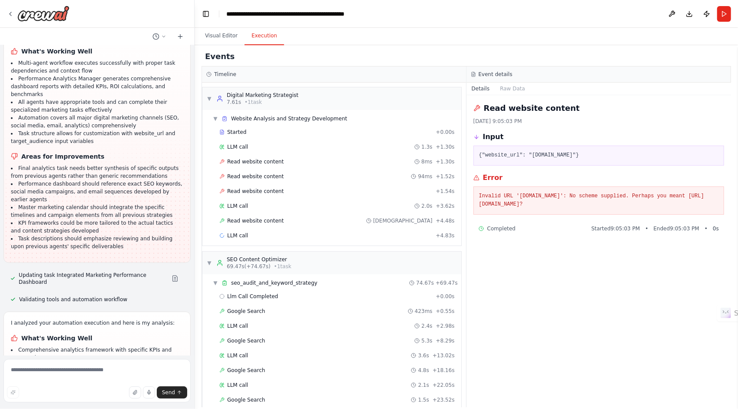
click at [540, 155] on pre "{"website_url": "www.trivium.com"}" at bounding box center [599, 155] width 240 height 9
drag, startPoint x: 540, startPoint y: 155, endPoint x: 476, endPoint y: 108, distance: 79.6
click at [476, 108] on icon at bounding box center [476, 108] width 7 height 7
click at [504, 86] on button "Raw Data" at bounding box center [513, 89] width 36 height 12
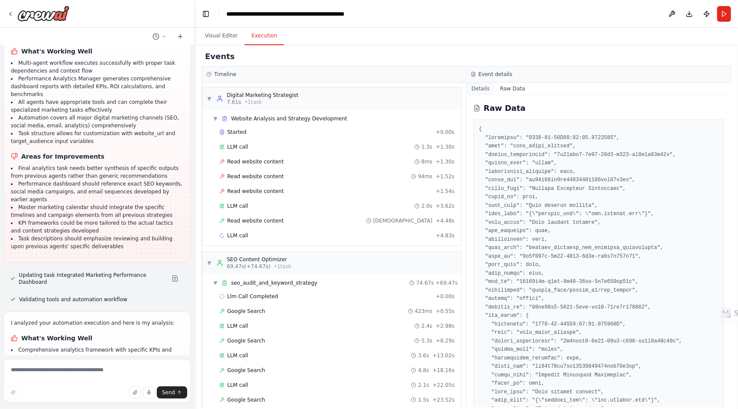
click at [477, 89] on button "Details" at bounding box center [481, 89] width 29 height 12
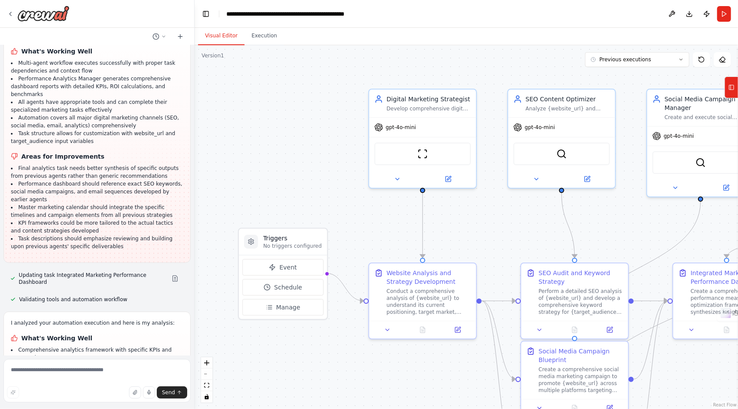
click at [215, 32] on button "Visual Editor" at bounding box center [221, 36] width 46 height 18
click at [289, 308] on span "Manage" at bounding box center [288, 307] width 24 height 9
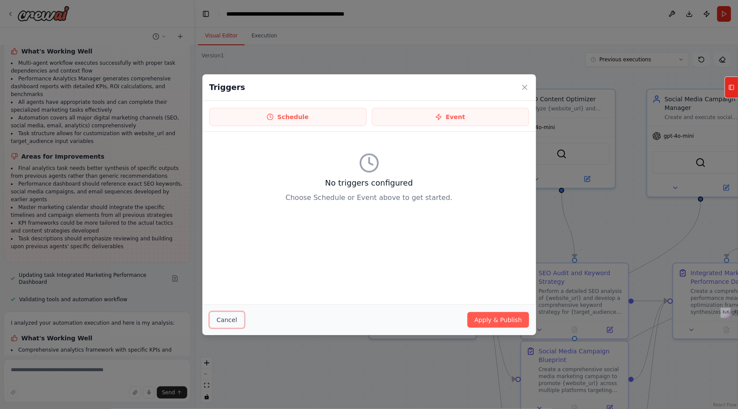
click at [238, 314] on button "Cancel" at bounding box center [226, 319] width 35 height 17
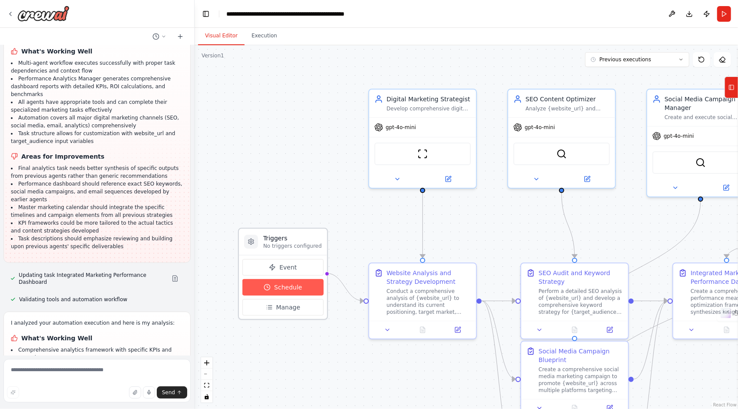
click at [281, 287] on span "Schedule" at bounding box center [288, 287] width 28 height 9
select select "******"
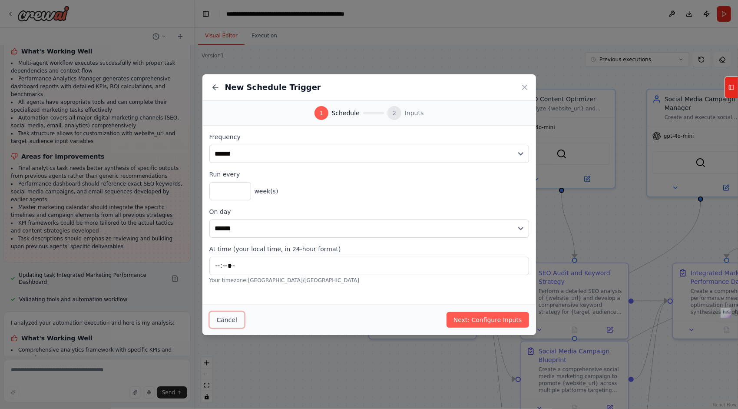
click at [234, 317] on button "Cancel" at bounding box center [226, 319] width 35 height 17
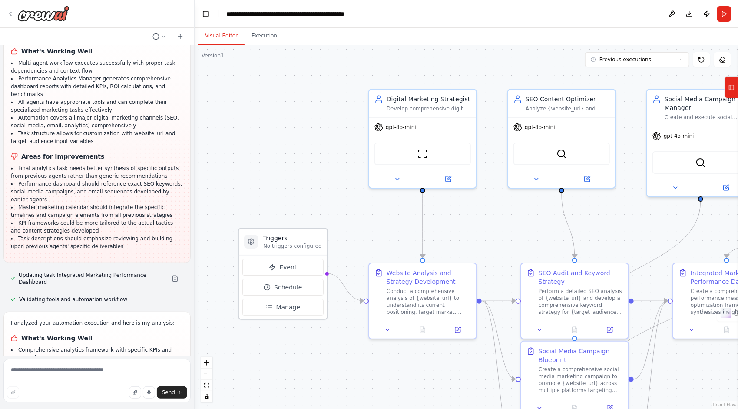
click at [283, 247] on p "No triggers configured" at bounding box center [292, 245] width 59 height 7
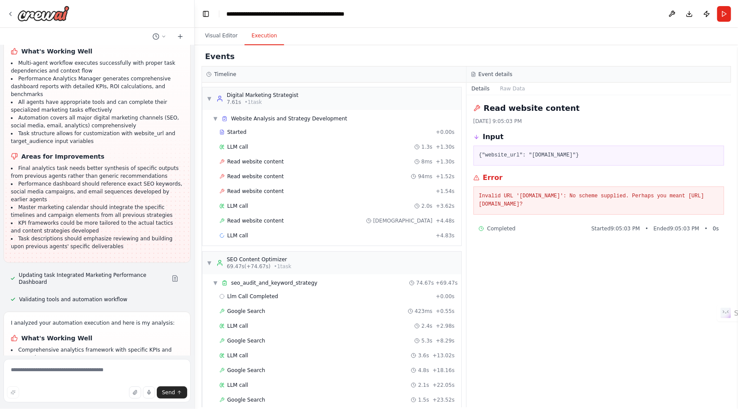
click at [263, 37] on button "Execution" at bounding box center [265, 36] width 40 height 18
click at [727, 18] on button "Run" at bounding box center [724, 14] width 14 height 16
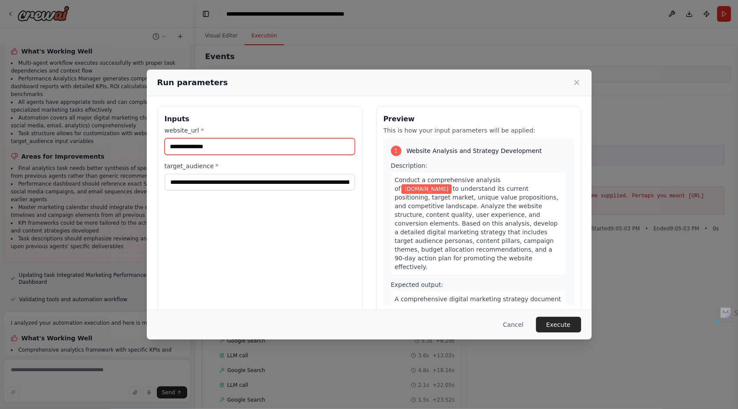
drag, startPoint x: 262, startPoint y: 149, endPoint x: 155, endPoint y: 149, distance: 107.3
click at [155, 149] on div "**********" at bounding box center [369, 209] width 445 height 227
paste input "*****"
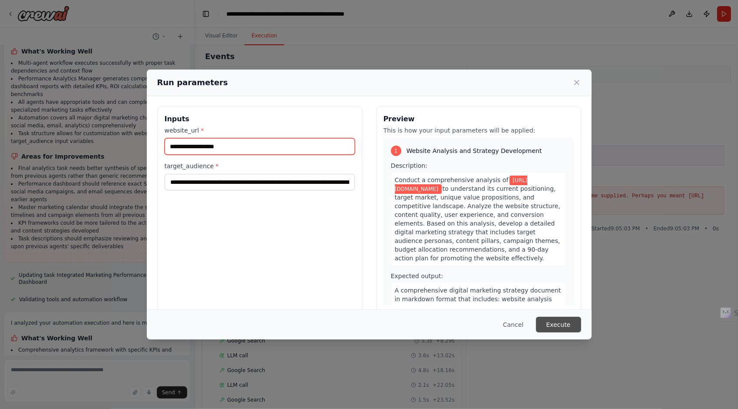
type input "**********"
click at [553, 321] on button "Execute" at bounding box center [558, 325] width 45 height 16
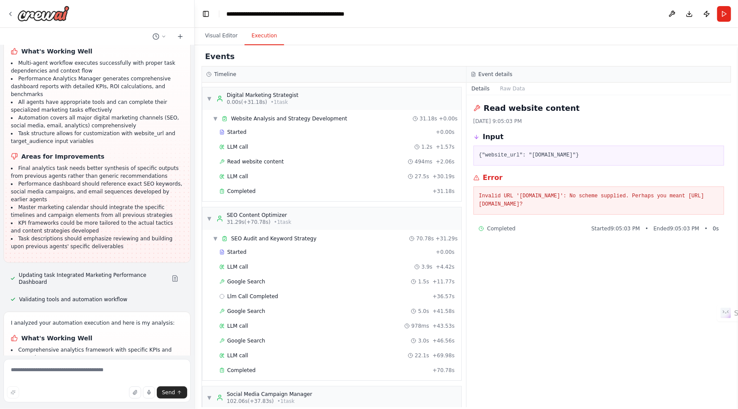
scroll to position [2619, 0]
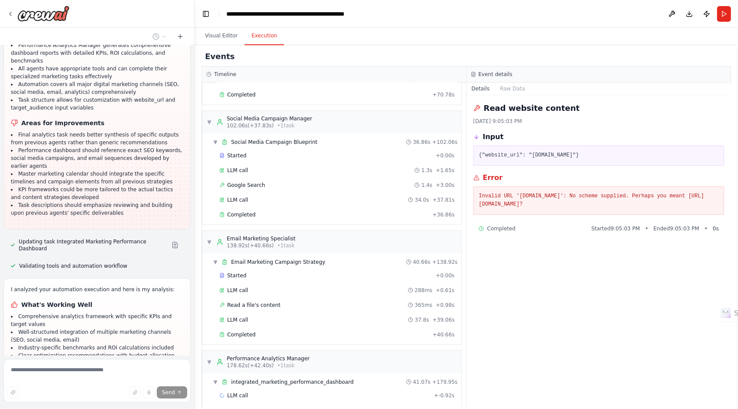
scroll to position [303, 0]
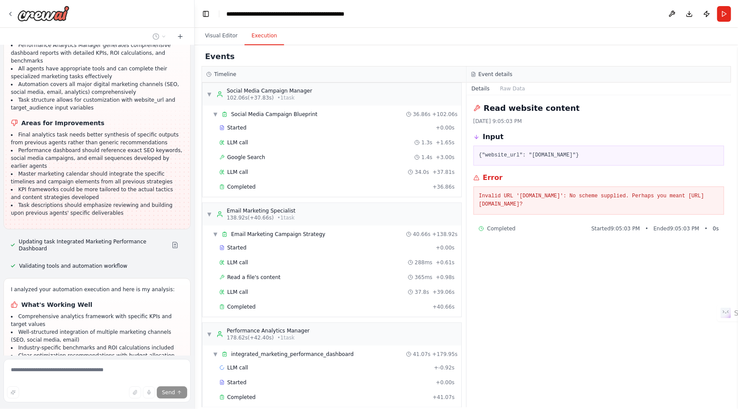
click at [512, 202] on pre "Invalid URL 'www.trivium.com': No scheme supplied. Perhaps you meant https://ww…" at bounding box center [599, 200] width 240 height 17
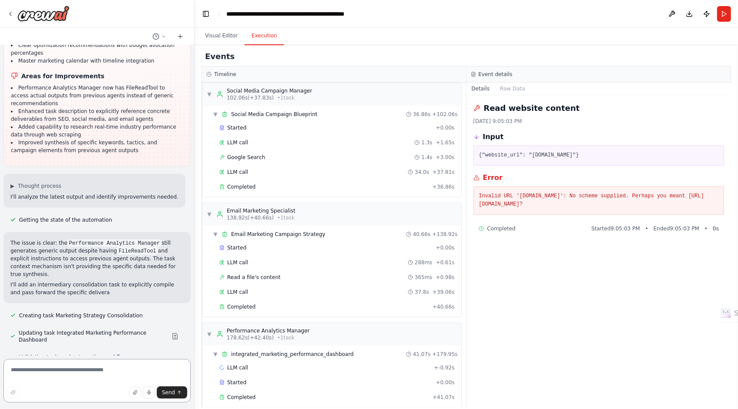
scroll to position [2909, 0]
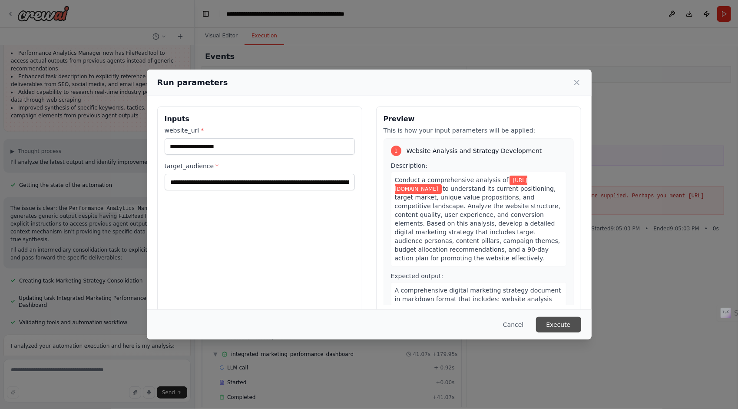
scroll to position [2936, 0]
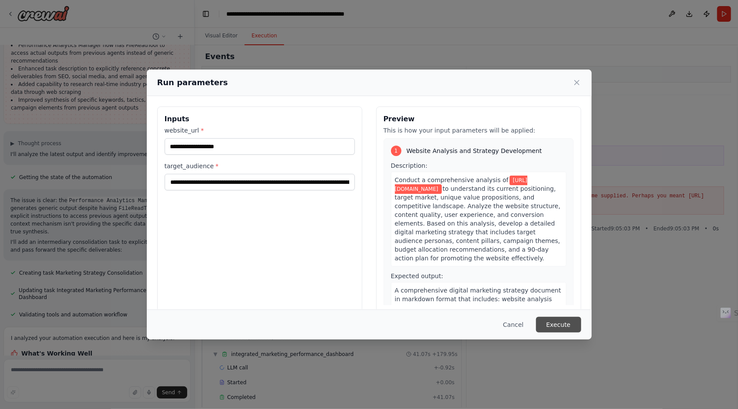
click at [567, 325] on button "Execute" at bounding box center [558, 325] width 45 height 16
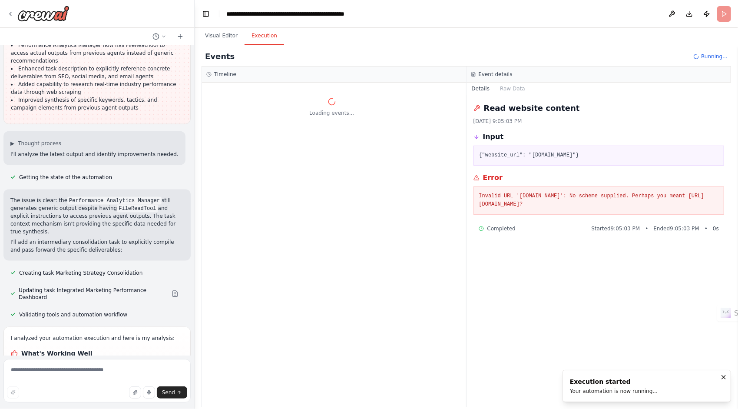
scroll to position [2943, 0]
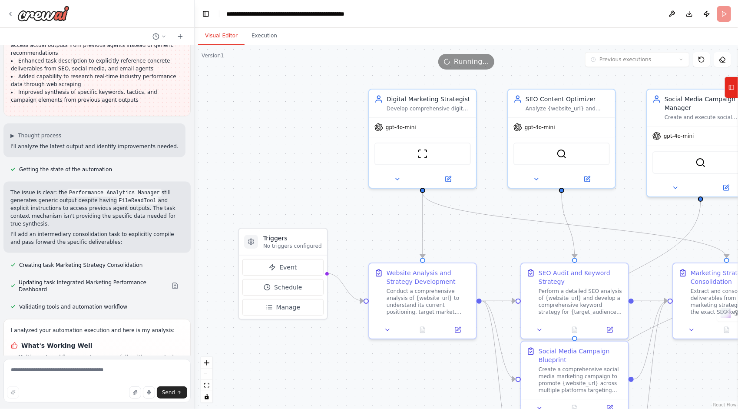
click at [210, 33] on button "Visual Editor" at bounding box center [221, 36] width 46 height 18
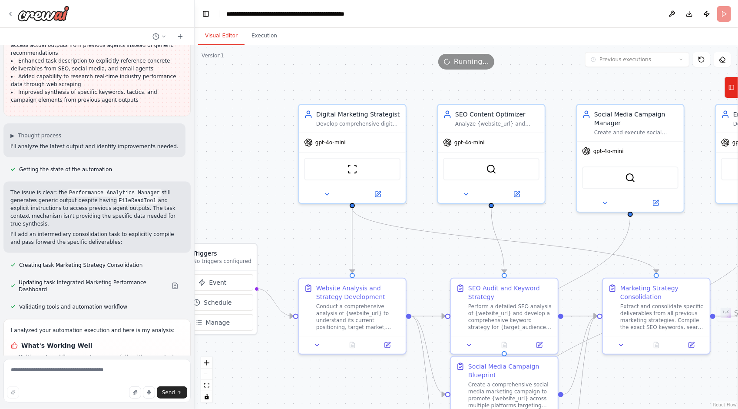
drag, startPoint x: 671, startPoint y: 397, endPoint x: 601, endPoint y: 412, distance: 71.1
click at [601, 408] on html "I want to create an app for digital marketing and promoting one specific websit…" at bounding box center [369, 204] width 738 height 409
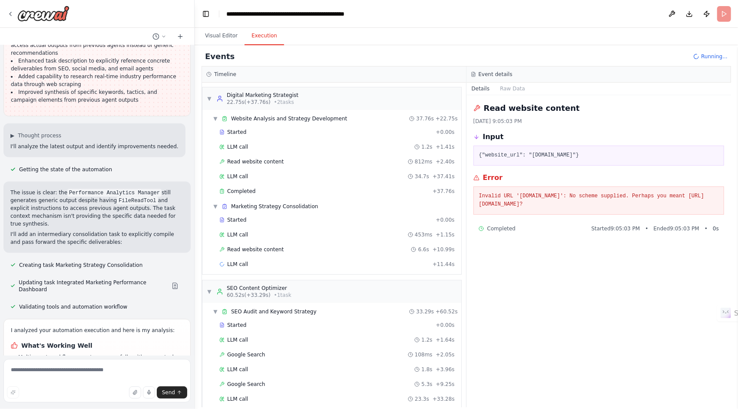
click at [255, 36] on button "Execution" at bounding box center [265, 36] width 40 height 18
click at [246, 100] on span "22.75s (+37.76s)" at bounding box center [249, 102] width 44 height 7
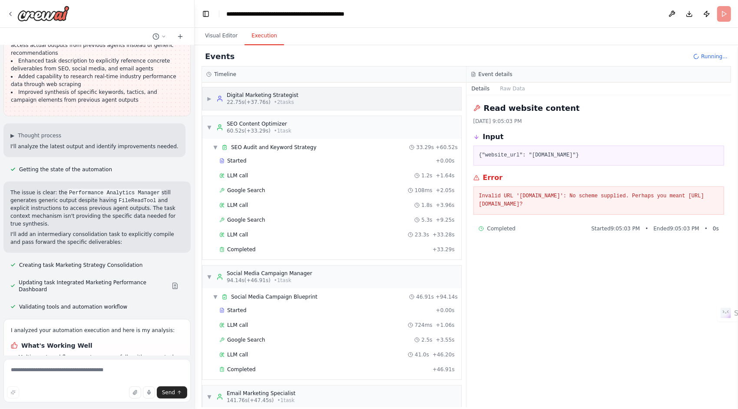
click at [246, 100] on span "22.75s (+37.76s)" at bounding box center [249, 102] width 44 height 7
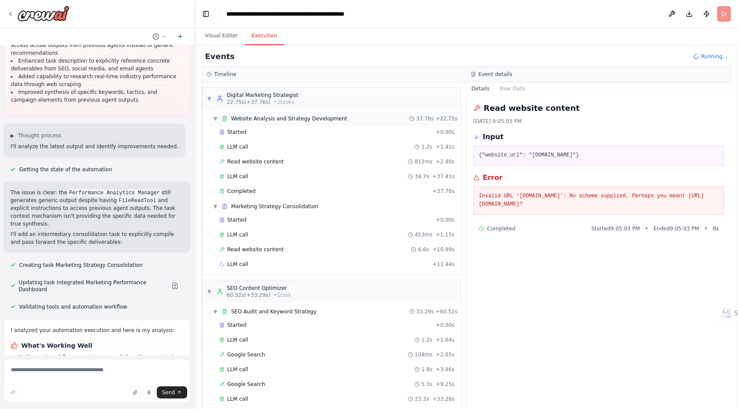
click at [228, 124] on div "▼ Website Analysis and Strategy Development 37.76s + 22.75s" at bounding box center [335, 119] width 252 height 14
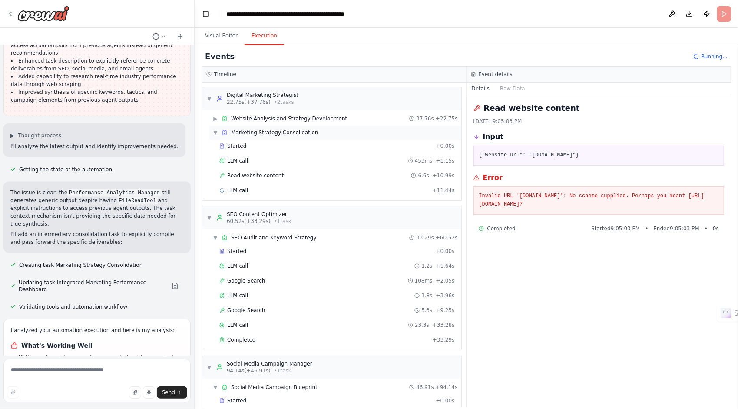
click at [215, 130] on span "▼" at bounding box center [215, 132] width 5 height 7
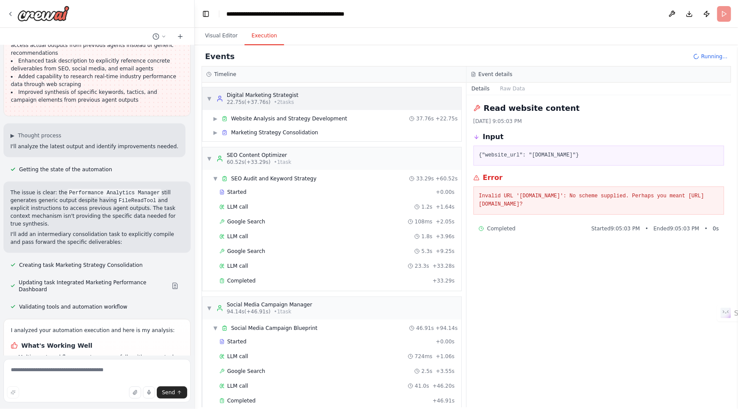
click at [209, 95] on span "▼" at bounding box center [209, 98] width 5 height 7
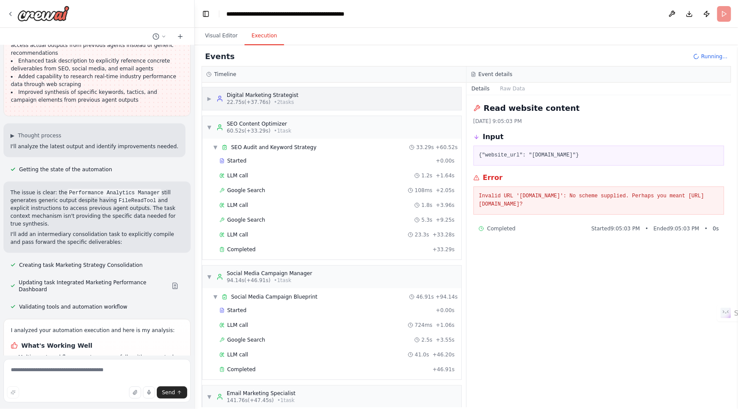
click at [210, 97] on span "▶" at bounding box center [209, 98] width 5 height 7
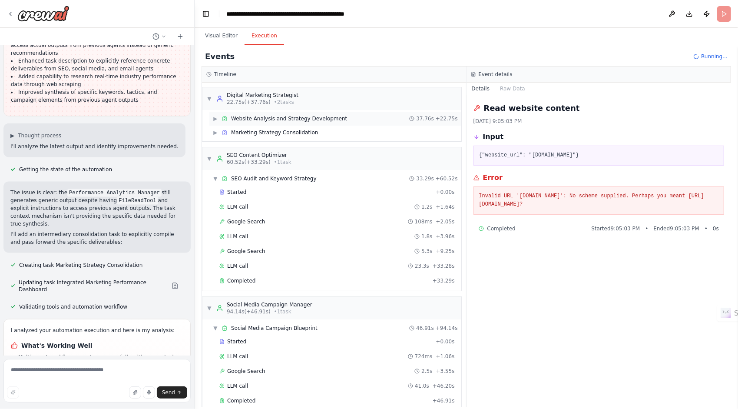
click at [220, 116] on div "▶ Website Analysis and Strategy Development" at bounding box center [280, 118] width 134 height 7
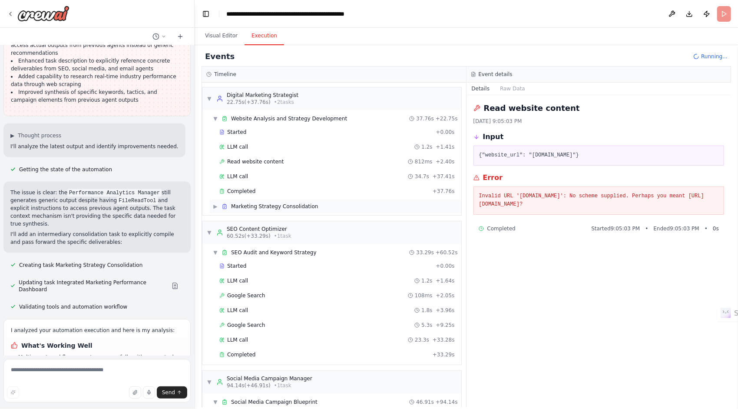
click at [214, 205] on span "▶" at bounding box center [215, 206] width 5 height 7
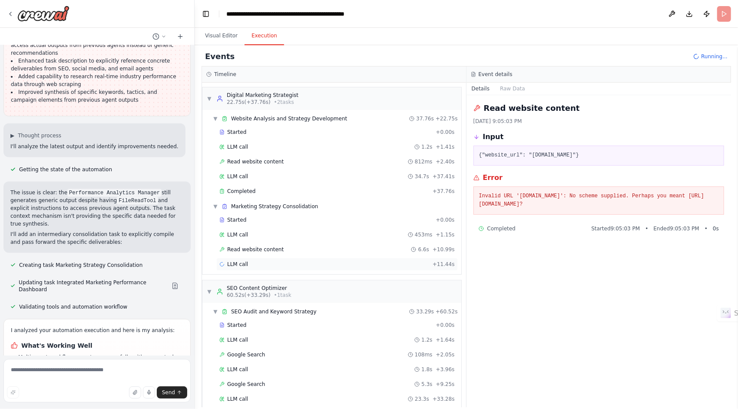
click at [226, 261] on div "LLM call" at bounding box center [233, 264] width 29 height 7
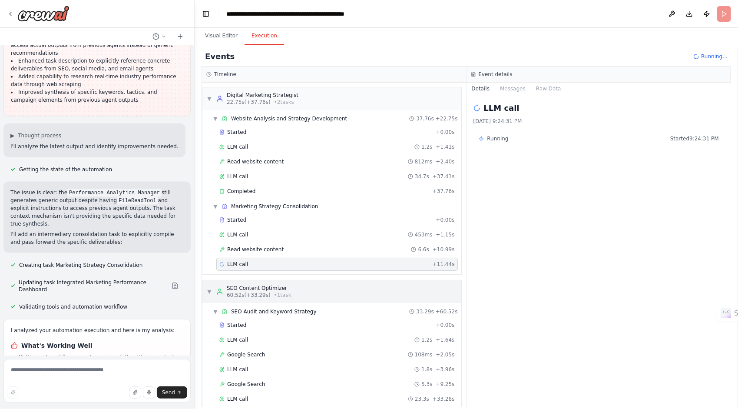
click at [211, 288] on span "▼" at bounding box center [209, 291] width 5 height 7
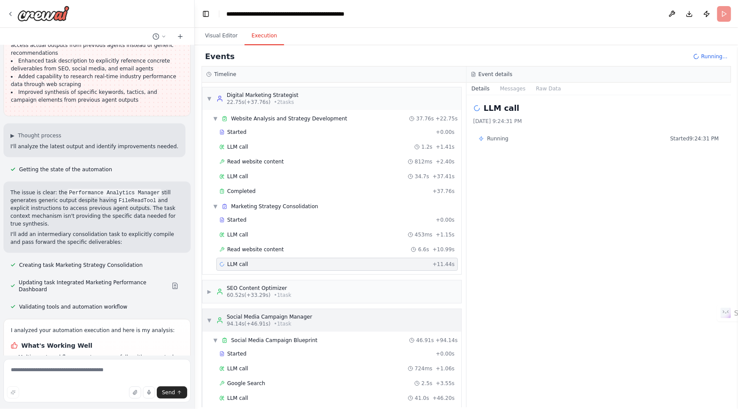
click at [209, 317] on span "▼" at bounding box center [209, 320] width 5 height 7
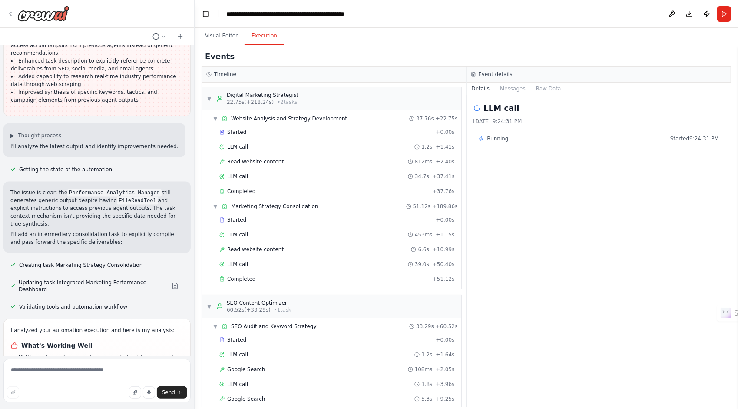
scroll to position [3014, 0]
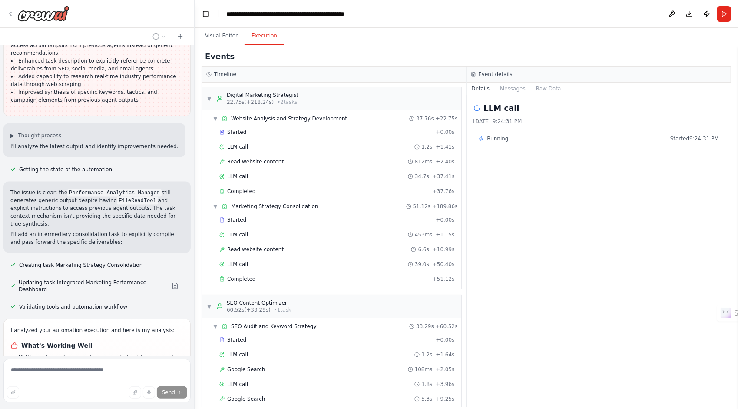
scroll to position [2977, 0]
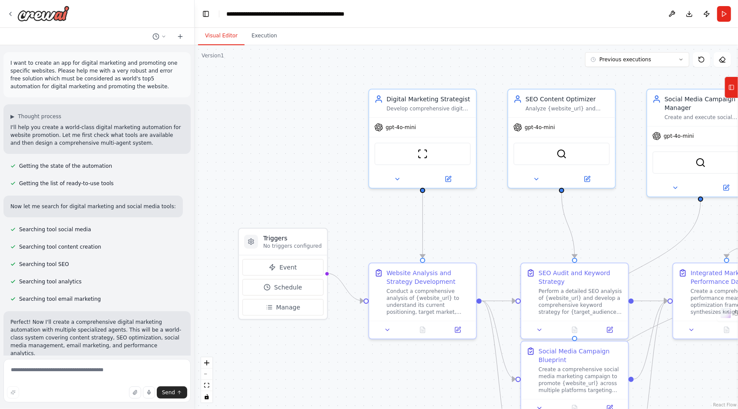
scroll to position [1559, 0]
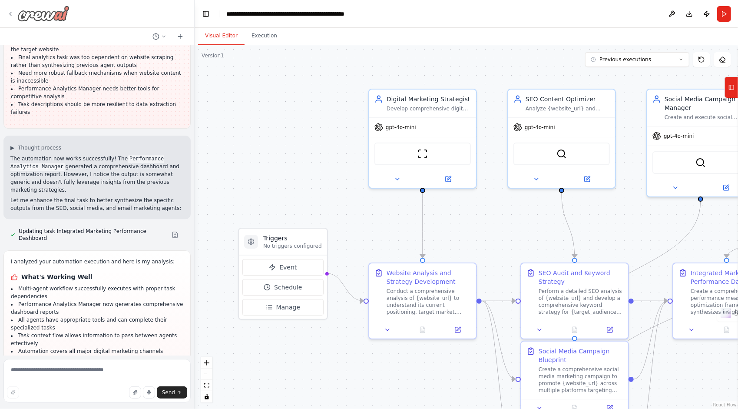
click at [11, 21] on div at bounding box center [38, 14] width 63 height 16
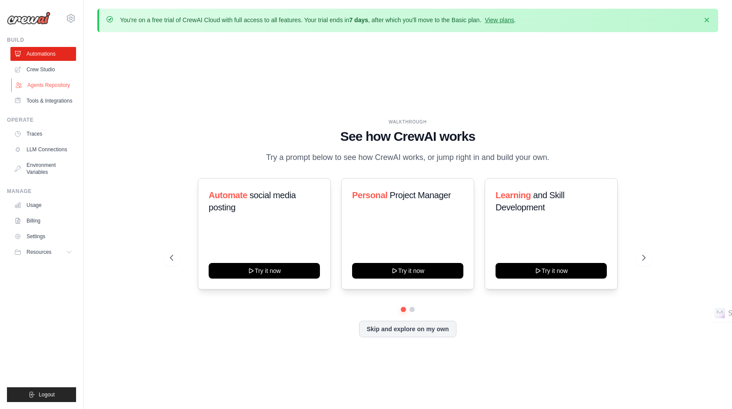
click at [56, 85] on link "Agents Repository" at bounding box center [44, 85] width 66 height 14
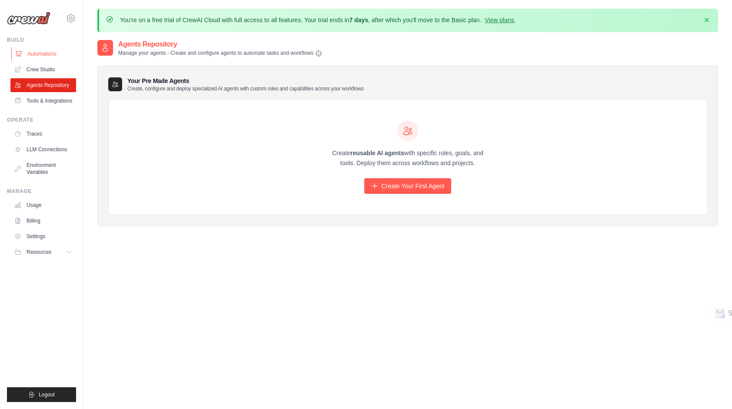
click at [31, 56] on link "Automations" at bounding box center [44, 54] width 66 height 14
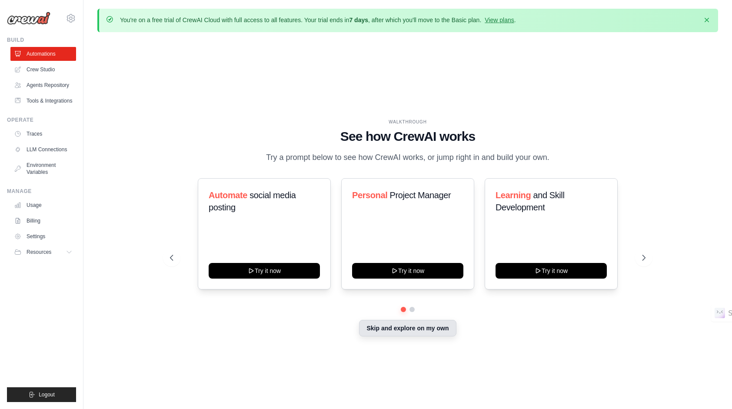
click at [394, 328] on button "Skip and explore on my own" at bounding box center [407, 328] width 97 height 17
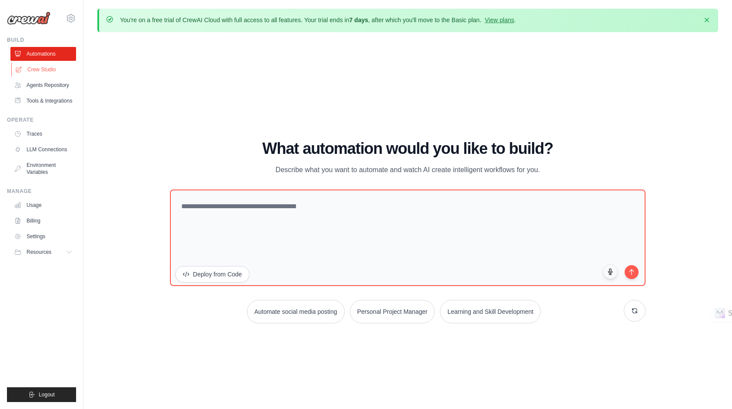
click at [46, 68] on link "Crew Studio" at bounding box center [44, 70] width 66 height 14
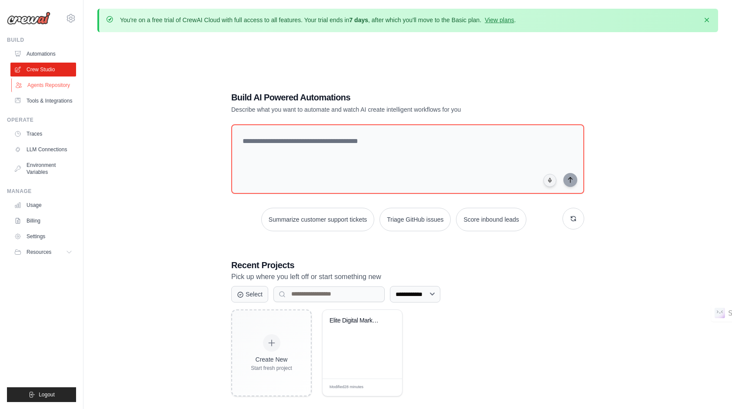
click at [36, 85] on link "Agents Repository" at bounding box center [44, 85] width 66 height 14
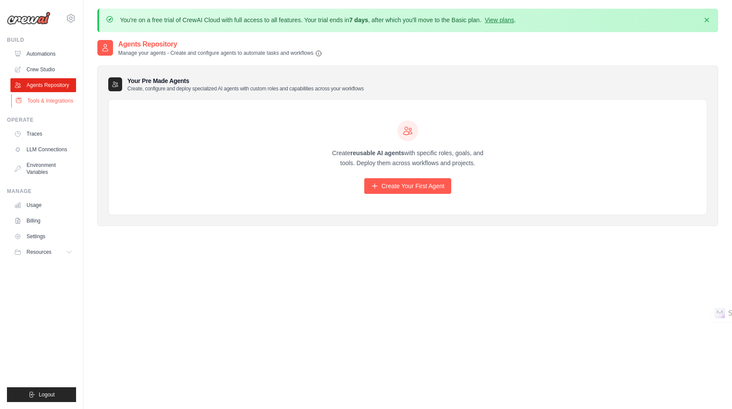
click at [48, 99] on link "Tools & Integrations" at bounding box center [44, 101] width 66 height 14
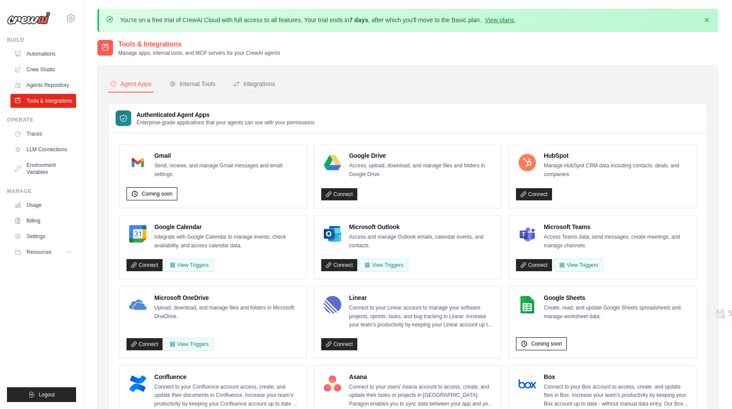
click at [40, 55] on link "Automations" at bounding box center [43, 54] width 66 height 14
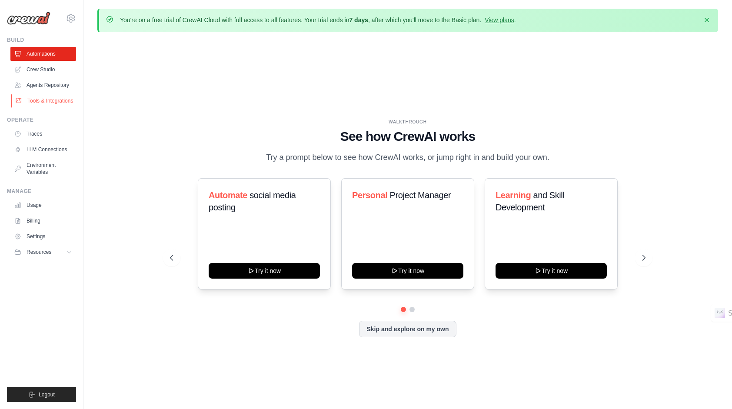
click at [38, 97] on link "Tools & Integrations" at bounding box center [44, 101] width 66 height 14
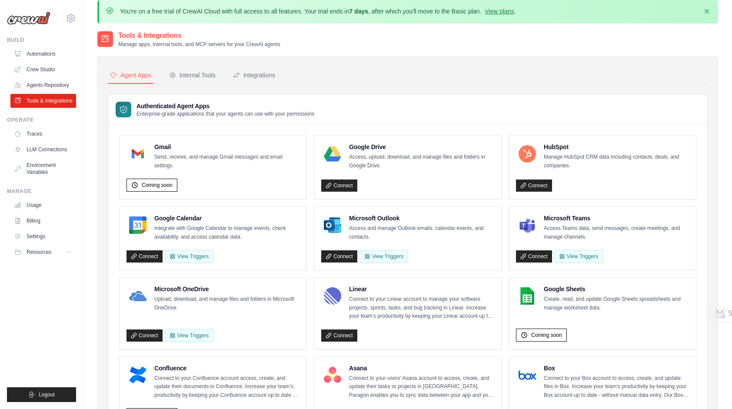
scroll to position [5, 0]
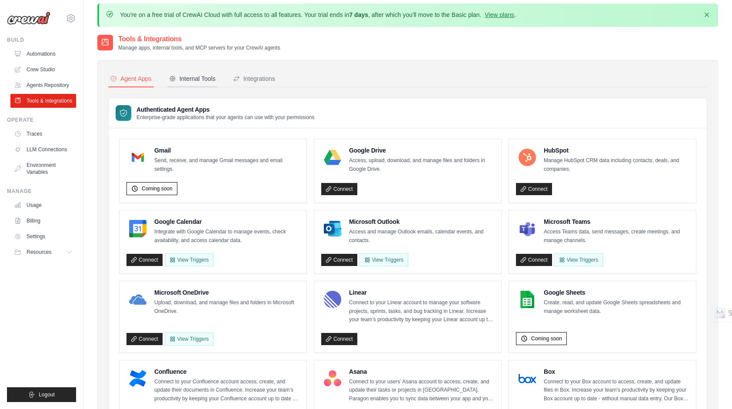
click at [195, 74] on div "Internal Tools" at bounding box center [192, 78] width 46 height 9
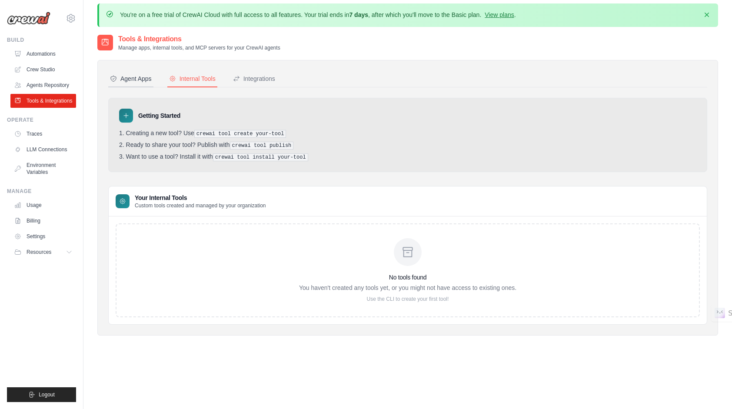
click at [134, 79] on div "Agent Apps" at bounding box center [131, 78] width 42 height 9
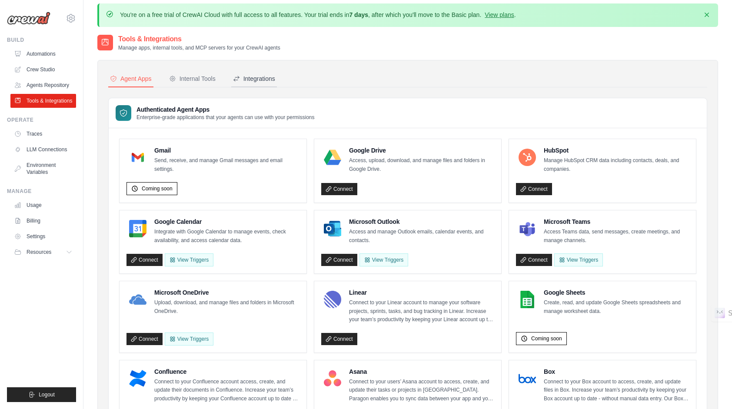
click at [254, 76] on div "Integrations" at bounding box center [254, 78] width 42 height 9
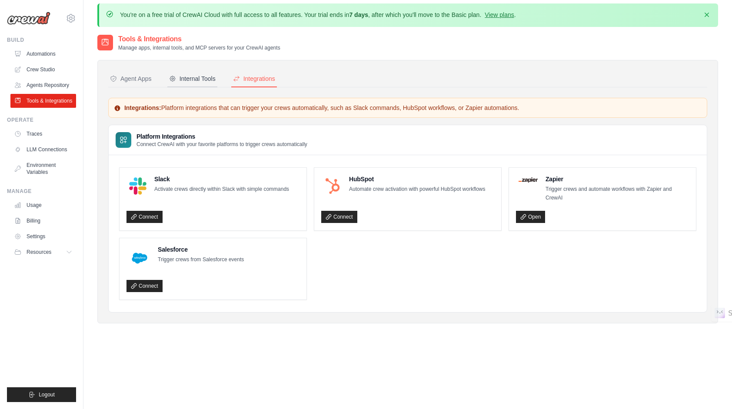
click at [201, 83] on button "Internal Tools" at bounding box center [192, 79] width 50 height 17
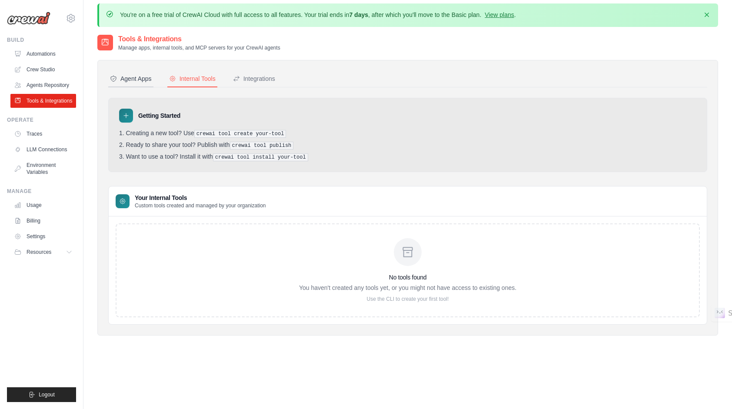
click at [137, 81] on div "Agent Apps" at bounding box center [131, 78] width 42 height 9
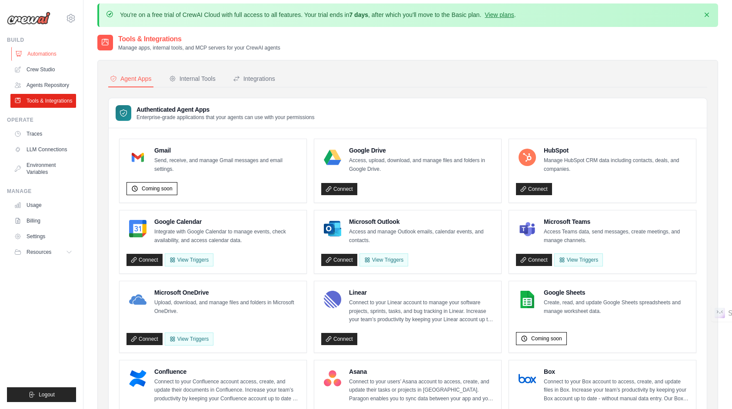
click at [30, 51] on link "Automations" at bounding box center [44, 54] width 66 height 14
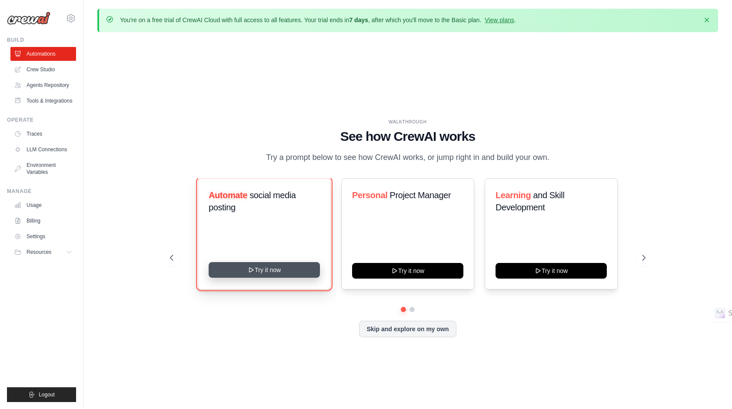
click at [257, 269] on button "Try it now" at bounding box center [264, 270] width 111 height 16
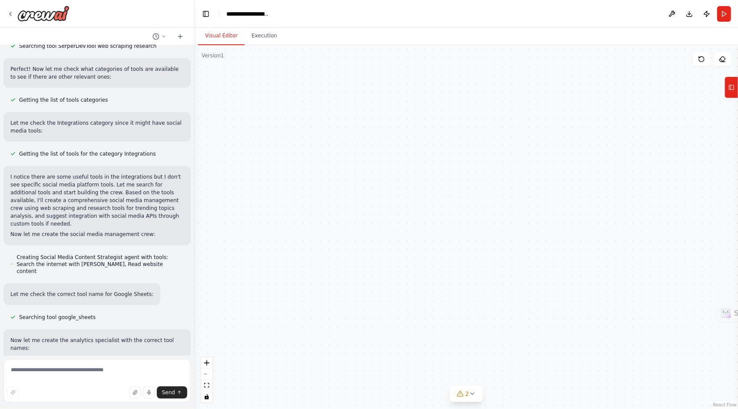
scroll to position [730, 0]
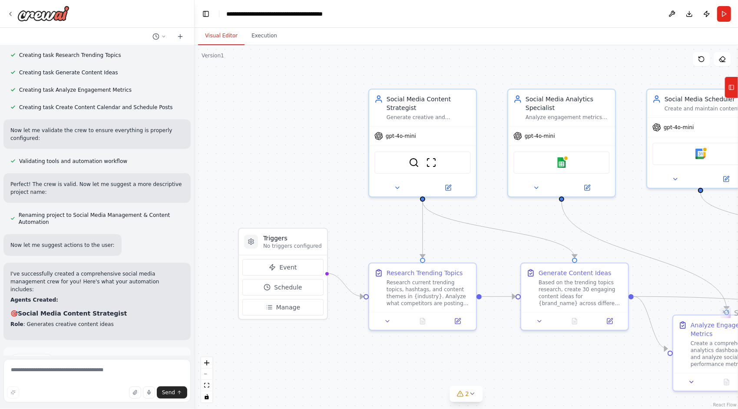
click at [121, 390] on button "Run Automation" at bounding box center [96, 397] width 173 height 14
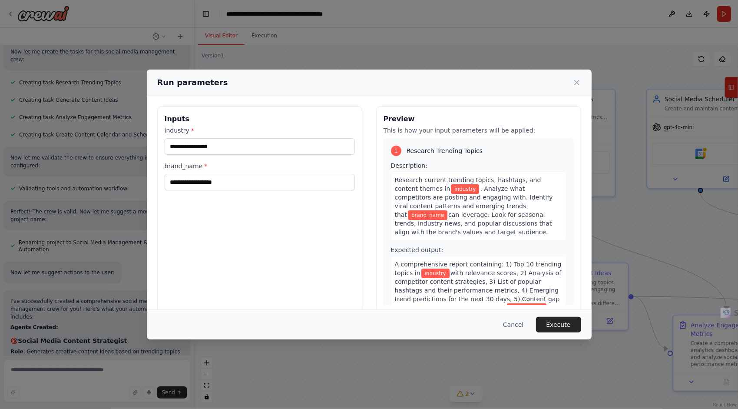
scroll to position [779, 0]
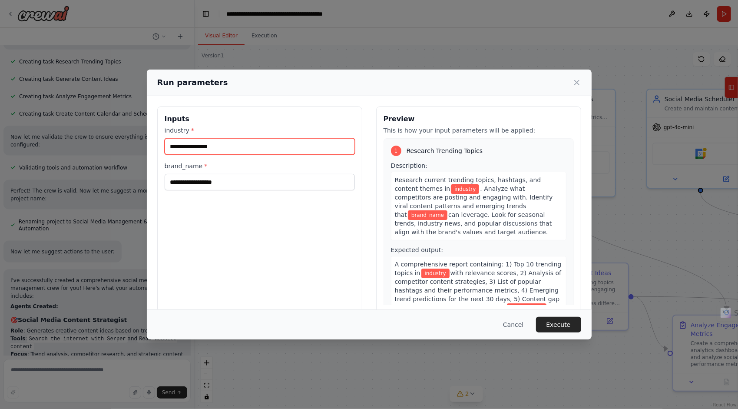
click at [218, 147] on input "industry *" at bounding box center [260, 146] width 190 height 17
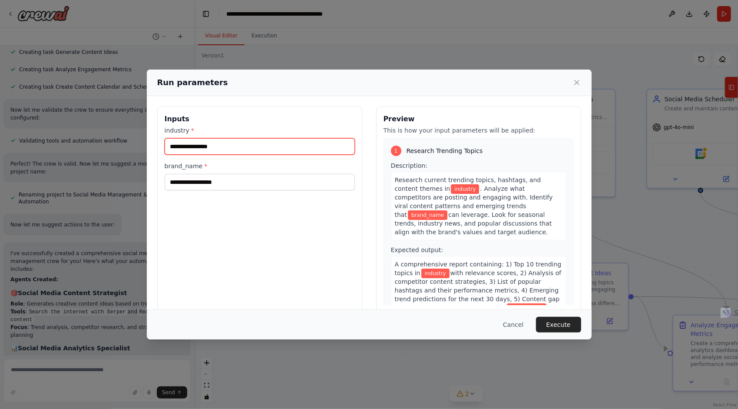
click at [218, 147] on input "industry *" at bounding box center [260, 146] width 190 height 17
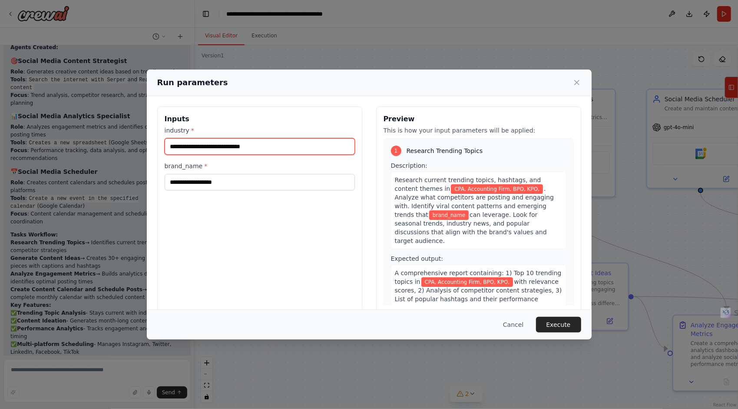
scroll to position [1056, 0]
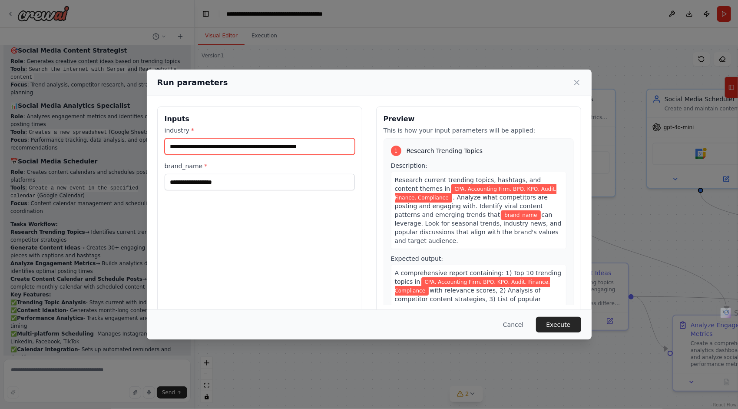
type input "**********"
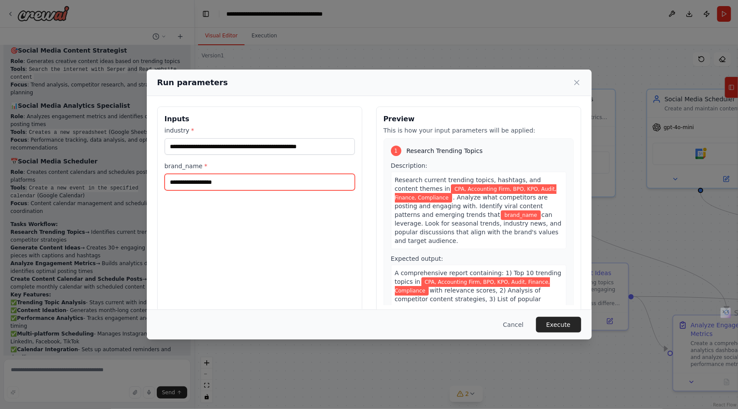
click at [246, 185] on input "brand_name *" at bounding box center [260, 182] width 190 height 17
type input "**********"
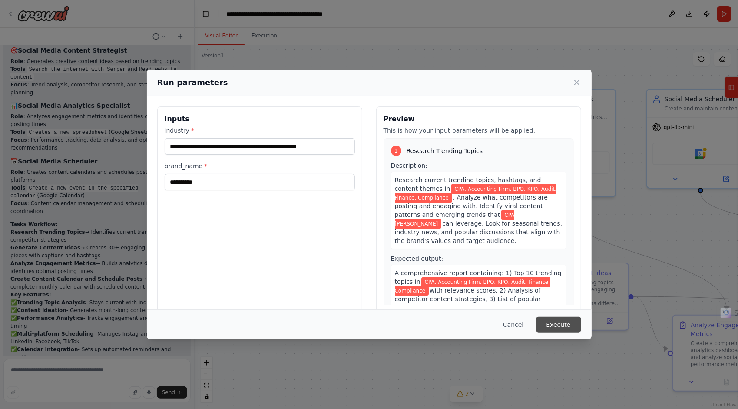
click at [565, 328] on button "Execute" at bounding box center [558, 325] width 45 height 16
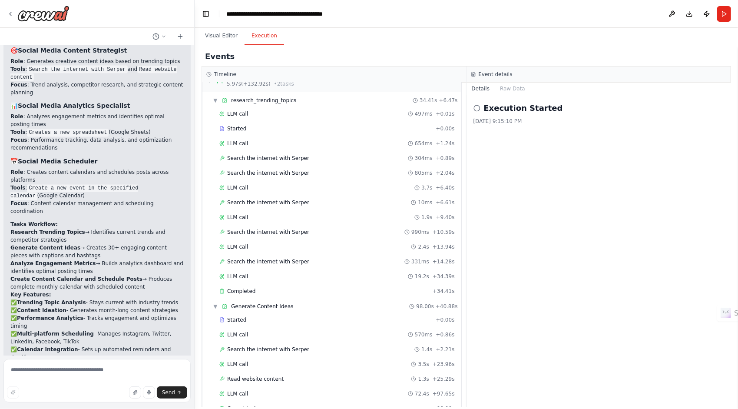
scroll to position [1126, 0]
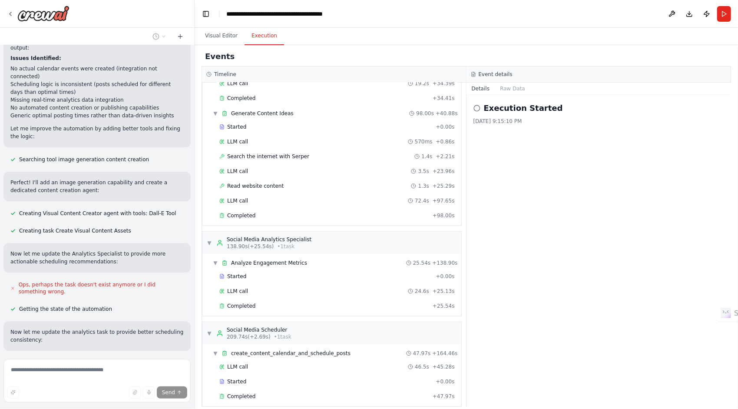
scroll to position [1573, 0]
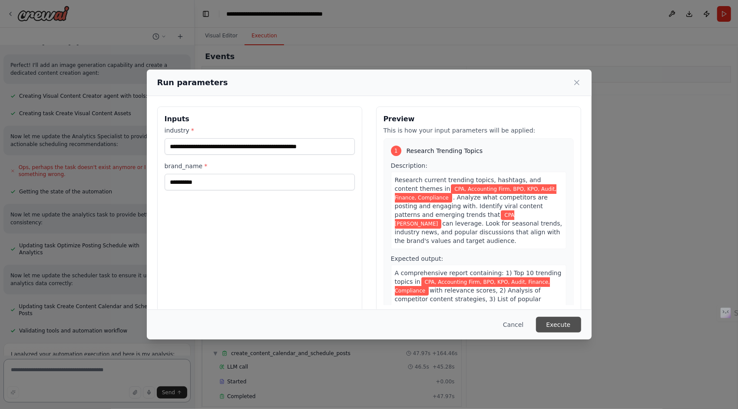
scroll to position [1629, 0]
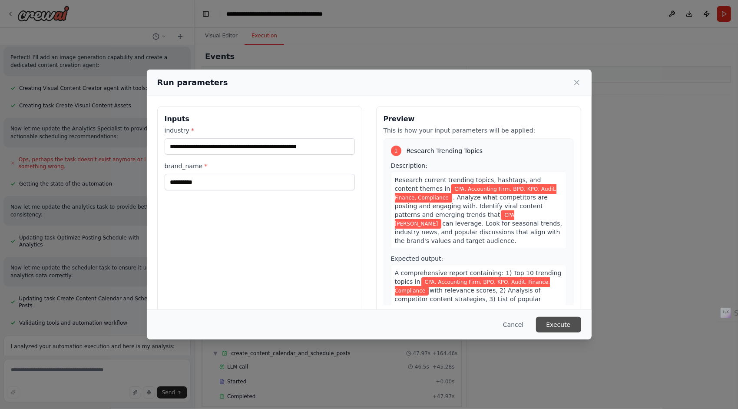
click at [559, 325] on button "Execute" at bounding box center [558, 325] width 45 height 16
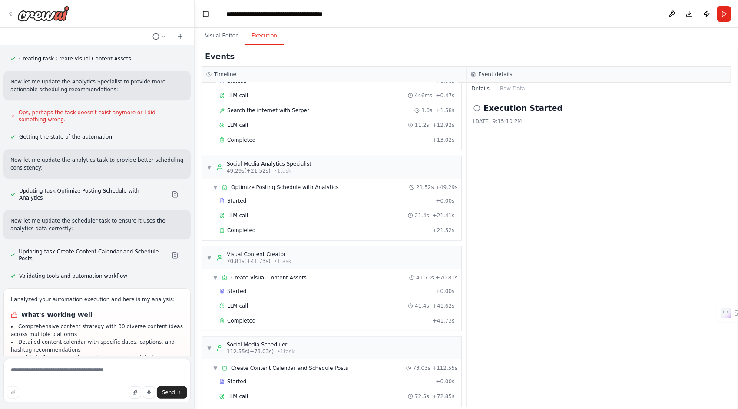
scroll to position [1745, 0]
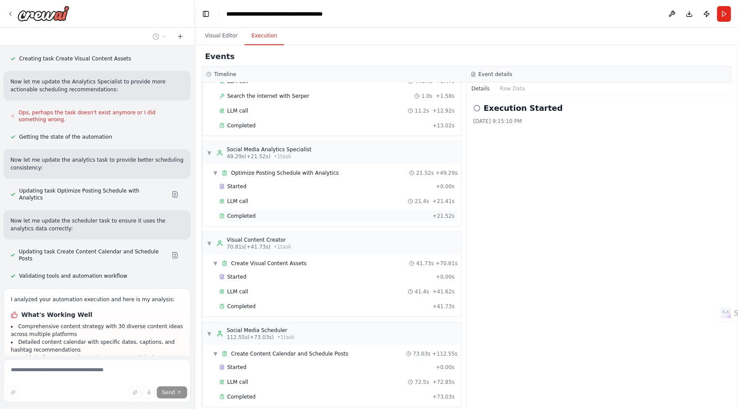
scroll to position [1709, 0]
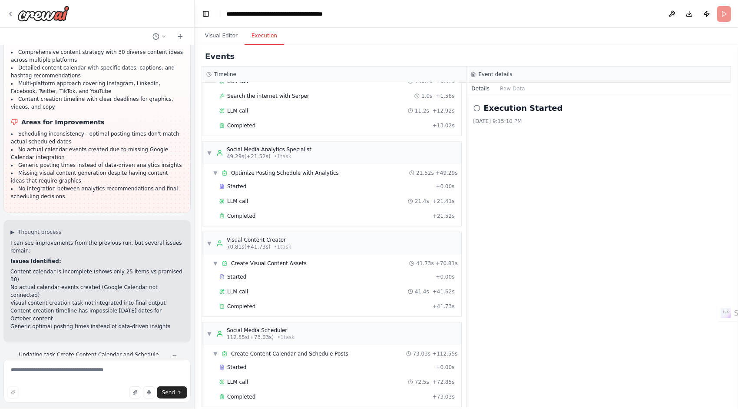
scroll to position [1965, 0]
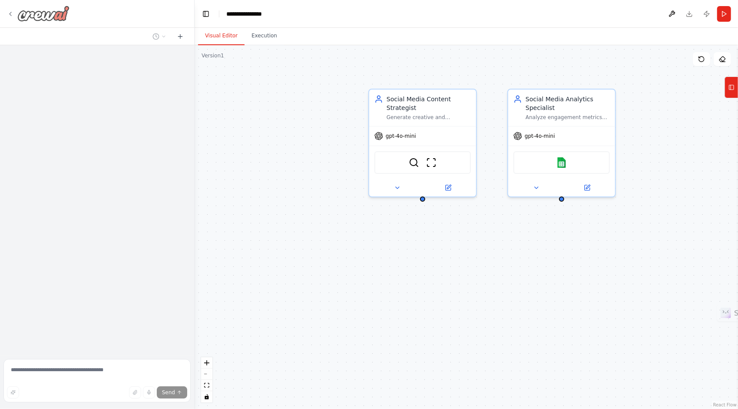
click at [9, 17] on icon at bounding box center [10, 13] width 7 height 7
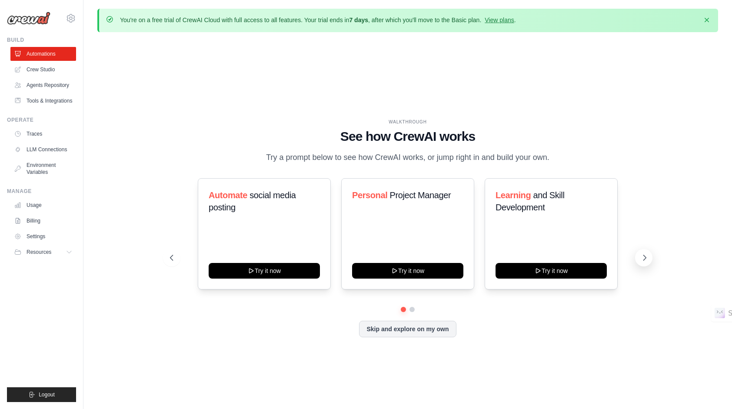
click at [640, 258] on icon at bounding box center [644, 257] width 9 height 9
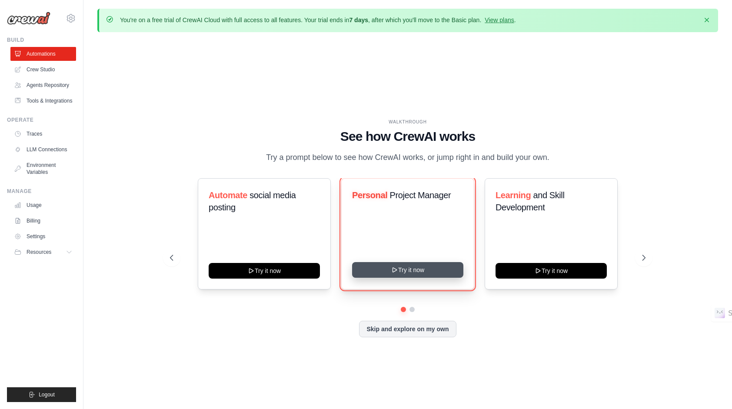
click at [402, 270] on button "Try it now" at bounding box center [407, 270] width 111 height 16
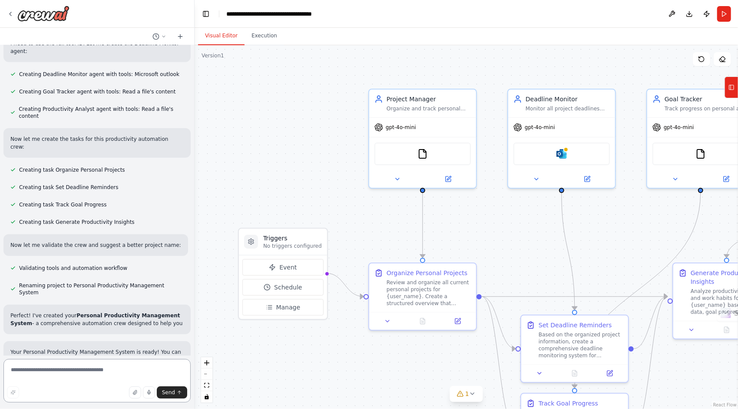
scroll to position [400, 0]
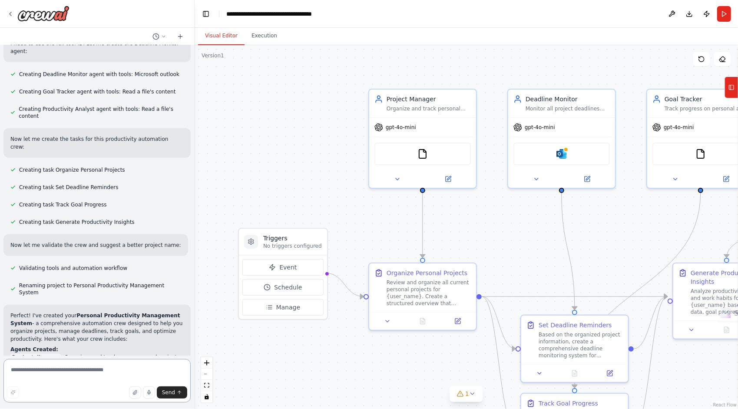
click at [192, 275] on div at bounding box center [192, 204] width 3 height 409
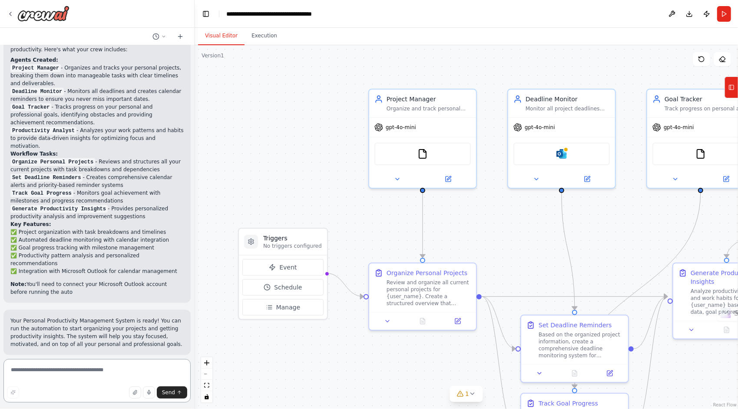
scroll to position [697, 0]
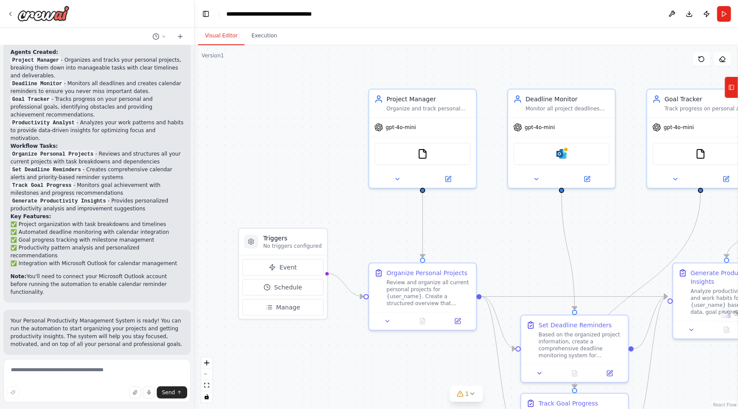
click at [103, 408] on span "Run Automation" at bounding box center [101, 411] width 42 height 7
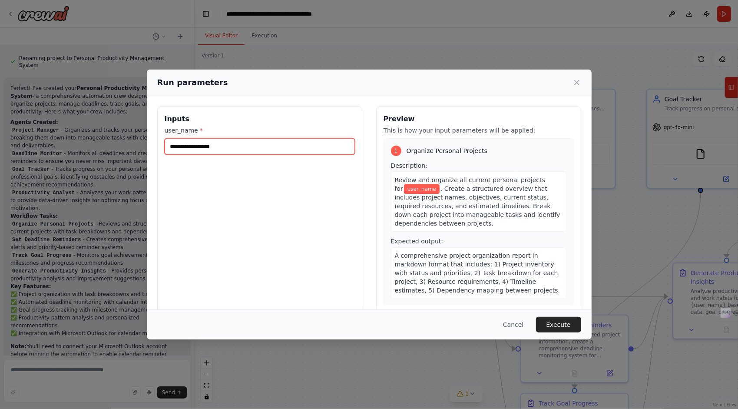
click at [243, 145] on input "user_name *" at bounding box center [260, 146] width 190 height 17
type input "*"
type input "******"
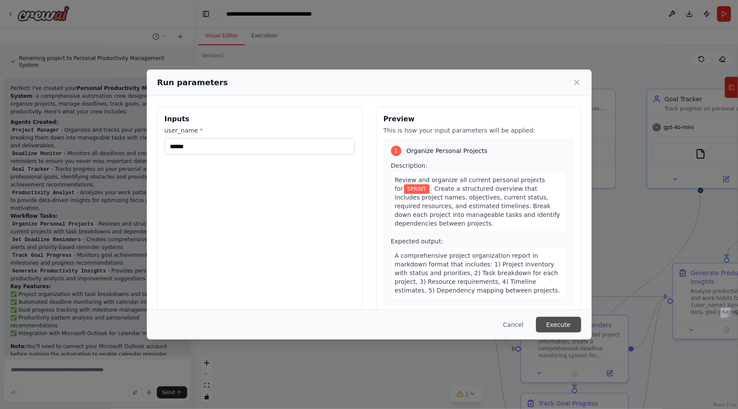
click at [566, 326] on button "Execute" at bounding box center [558, 325] width 45 height 16
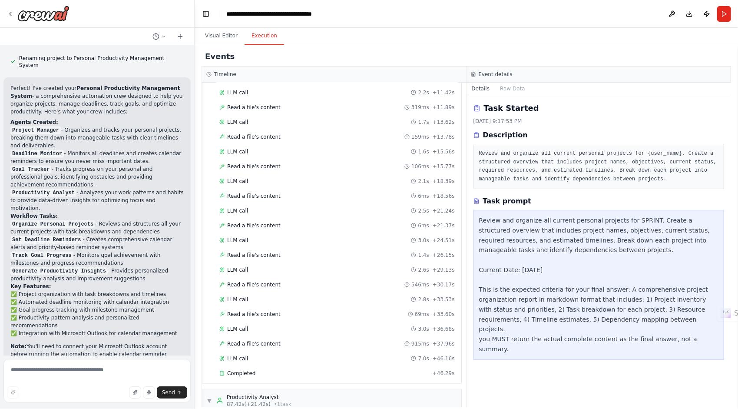
scroll to position [697, 0]
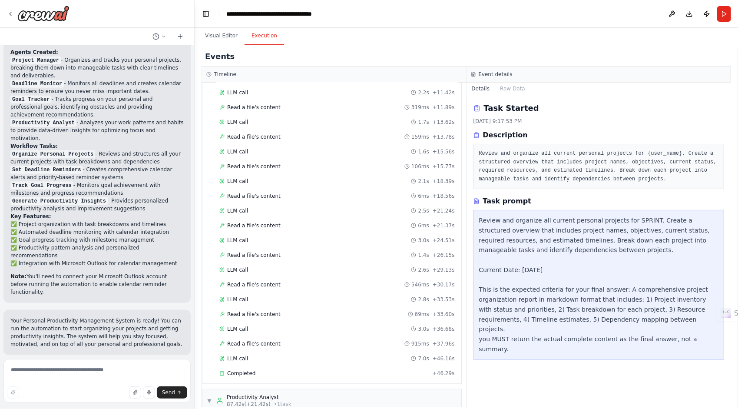
click at [123, 404] on button "Improve automation" at bounding box center [96, 411] width 173 height 14
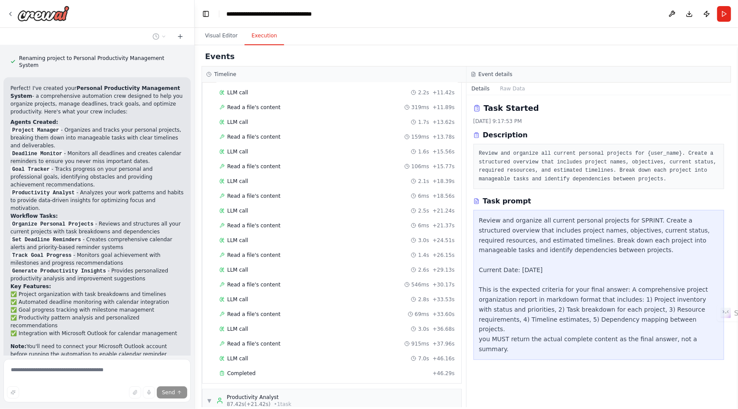
scroll to position [661, 0]
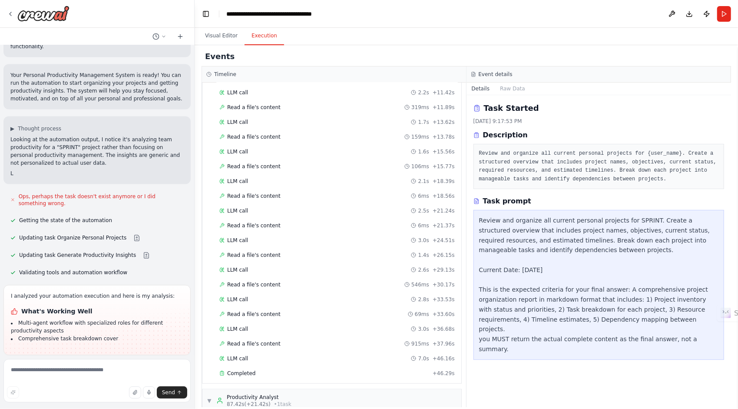
click at [150, 369] on div "Suggestion Dismiss I have some suggestions to help you move forward with your a…" at bounding box center [96, 394] width 173 height 50
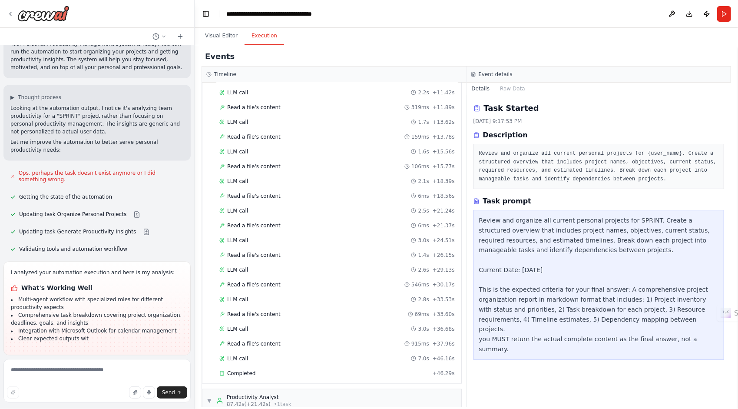
click at [84, 408] on span "Run Automation" at bounding box center [101, 411] width 42 height 7
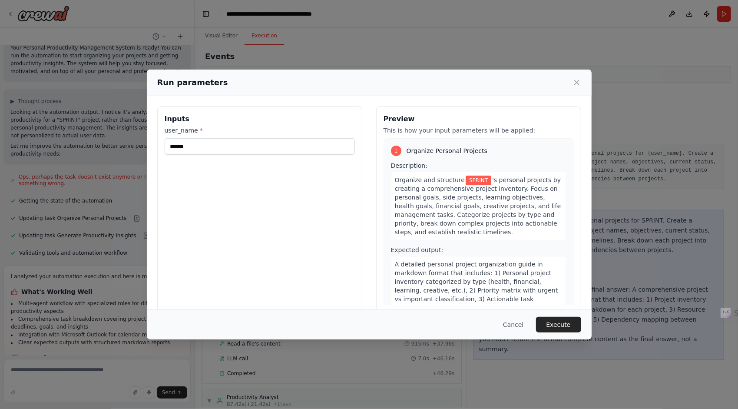
scroll to position [978, 0]
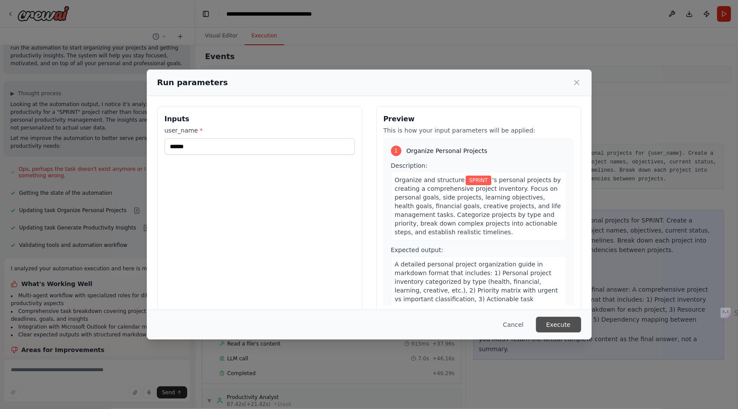
click at [551, 320] on button "Execute" at bounding box center [558, 325] width 45 height 16
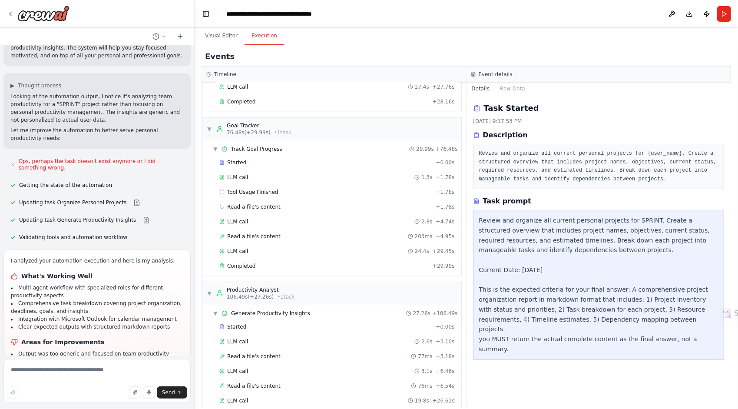
scroll to position [1056, 0]
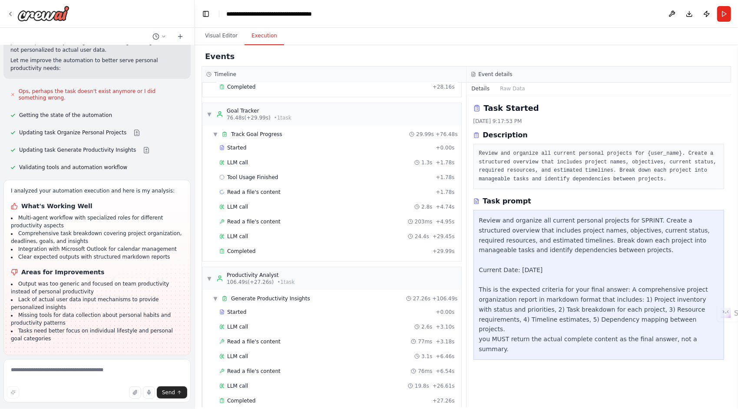
click at [85, 408] on span "Improve automation" at bounding box center [100, 411] width 53 height 7
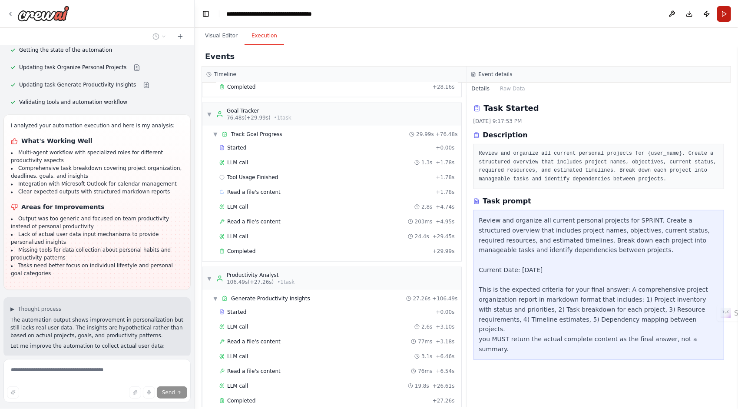
scroll to position [1191, 0]
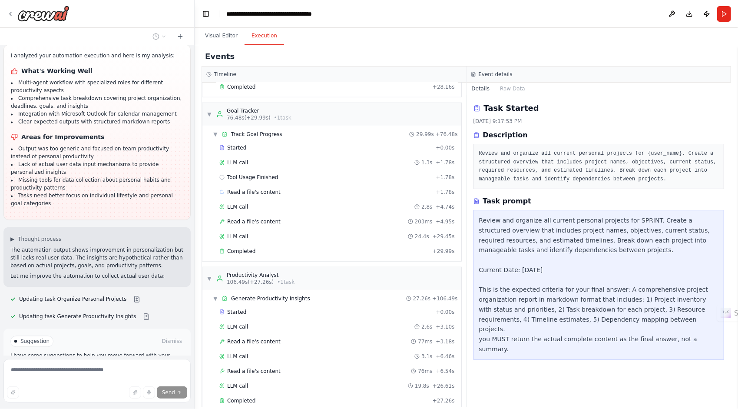
click at [158, 371] on button "Run Automation" at bounding box center [96, 378] width 173 height 14
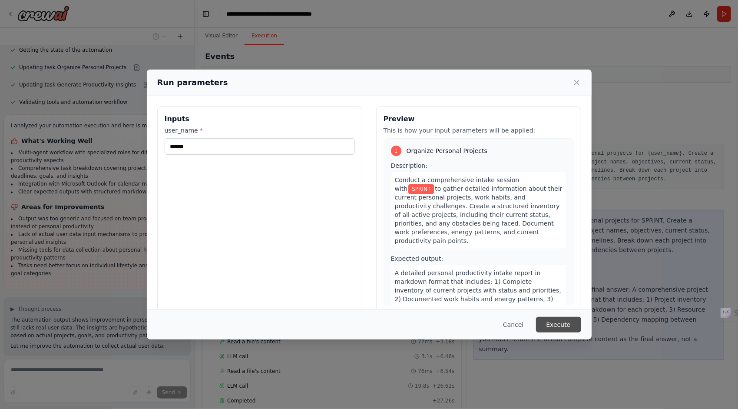
click at [559, 326] on button "Execute" at bounding box center [558, 325] width 45 height 16
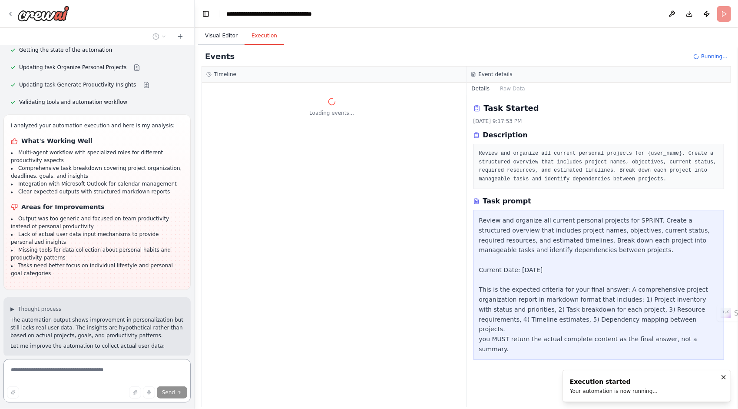
scroll to position [1116, 0]
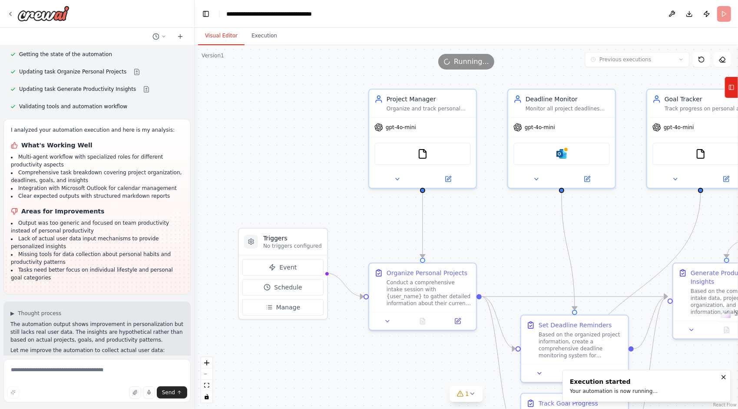
click at [215, 38] on button "Visual Editor" at bounding box center [221, 36] width 46 height 18
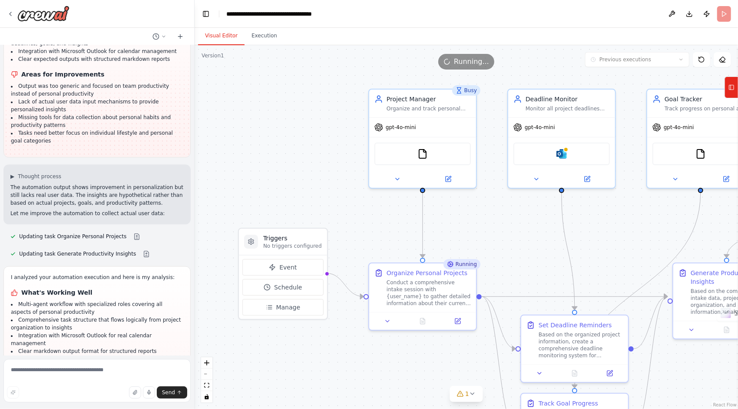
scroll to position [1261, 0]
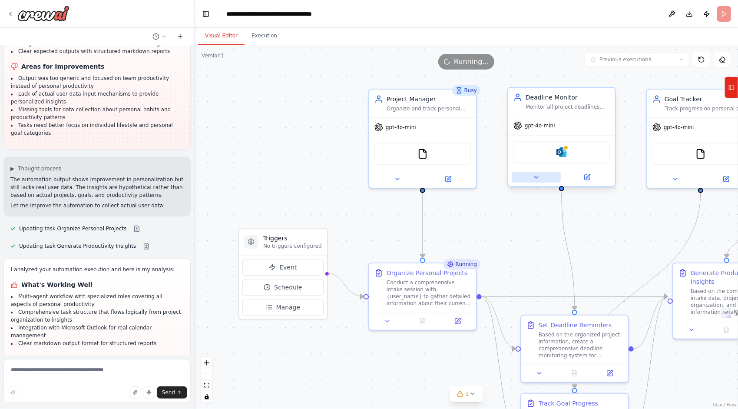
click at [534, 179] on icon at bounding box center [536, 177] width 7 height 7
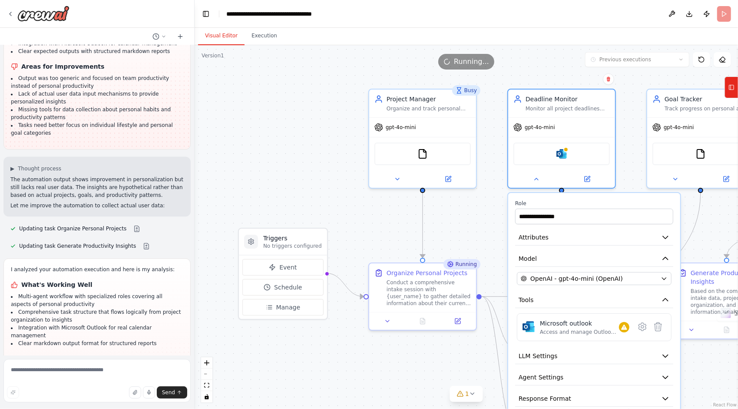
click at [307, 199] on div ".deletable-edge-delete-btn { width: 20px; height: 20px; border: 0px solid #ffff…" at bounding box center [466, 227] width 543 height 364
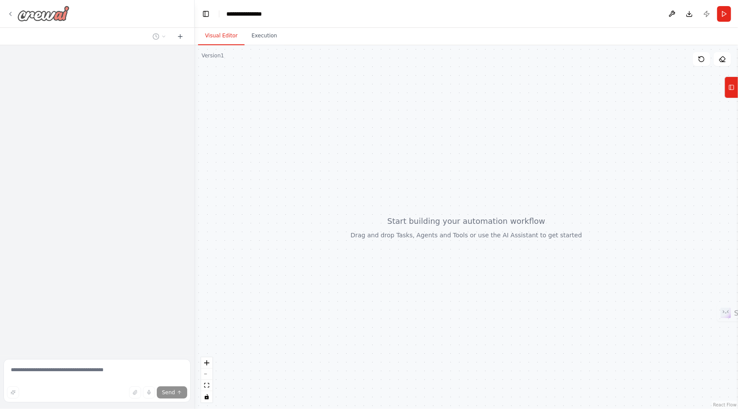
click at [10, 17] on div at bounding box center [38, 14] width 63 height 16
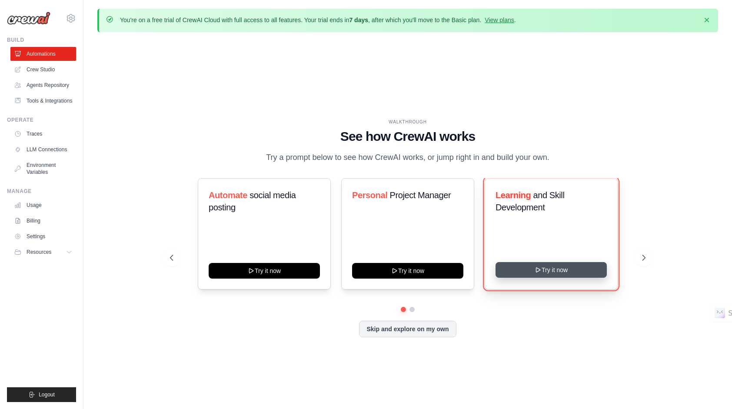
click at [552, 271] on button "Try it now" at bounding box center [550, 270] width 111 height 16
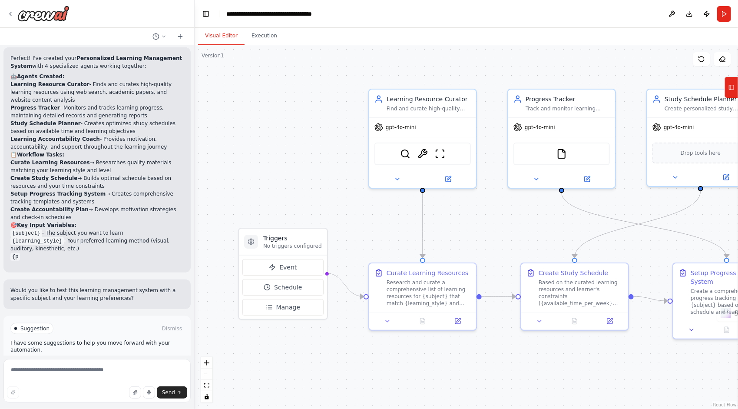
scroll to position [519, 0]
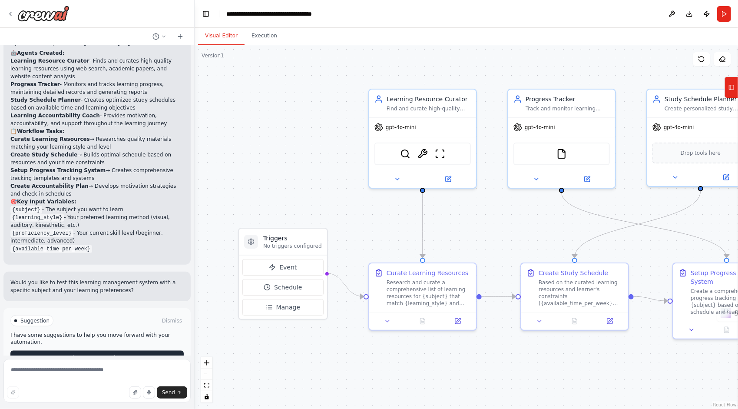
click at [135, 351] on button "Run Automation" at bounding box center [96, 358] width 173 height 14
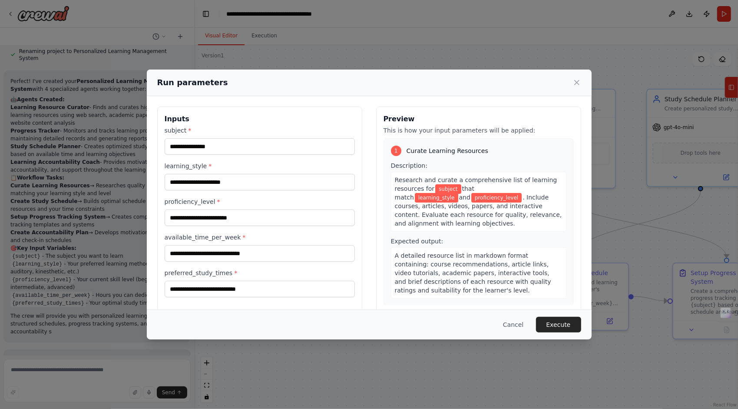
scroll to position [496, 0]
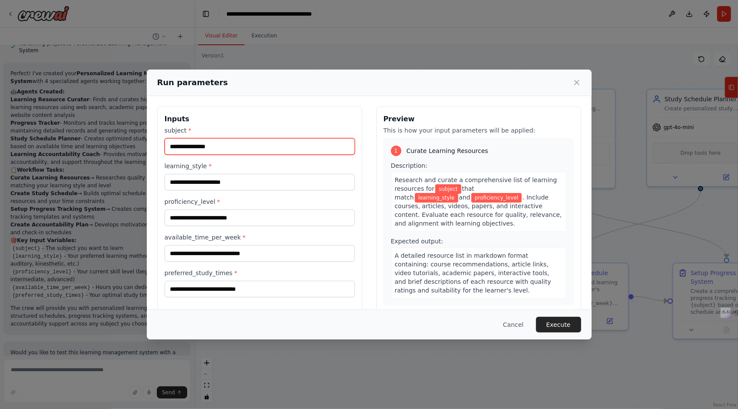
click at [281, 150] on input "subject *" at bounding box center [260, 146] width 190 height 17
type input "***"
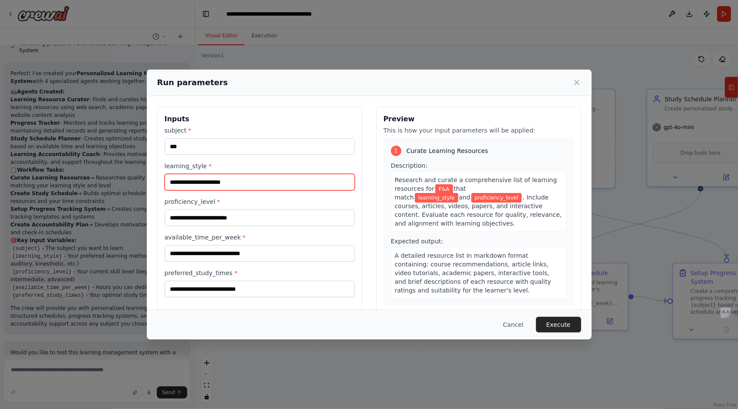
click at [262, 182] on input "learning_style *" at bounding box center [260, 182] width 190 height 17
type input "***"
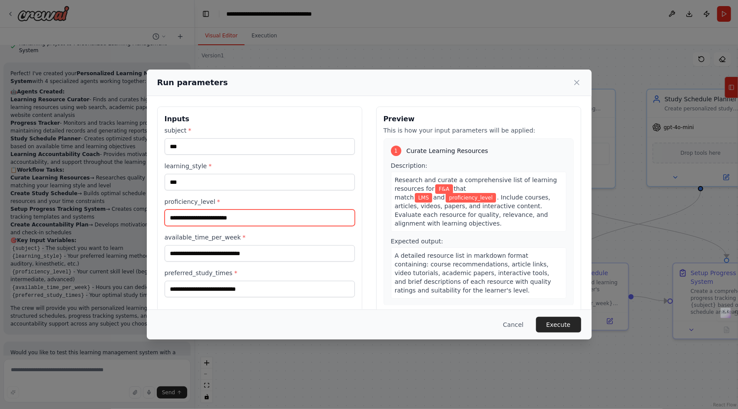
click at [238, 216] on input "proficiency_level *" at bounding box center [260, 217] width 190 height 17
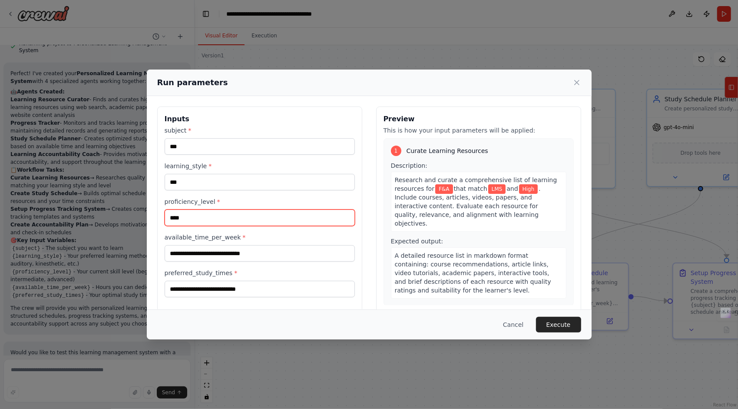
type input "****"
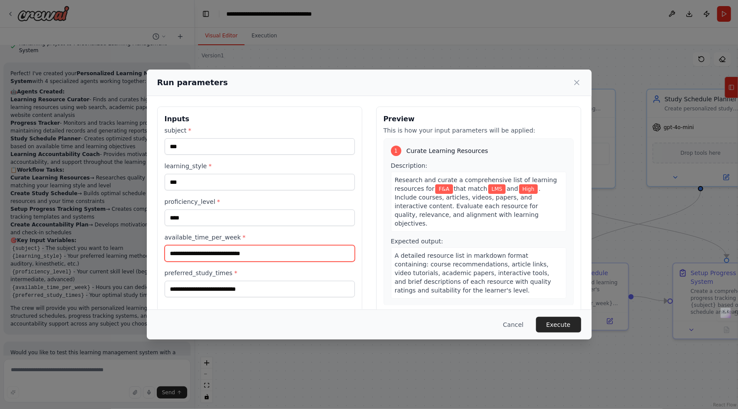
click at [226, 249] on input "available_time_per_week *" at bounding box center [260, 253] width 190 height 17
type input "*******"
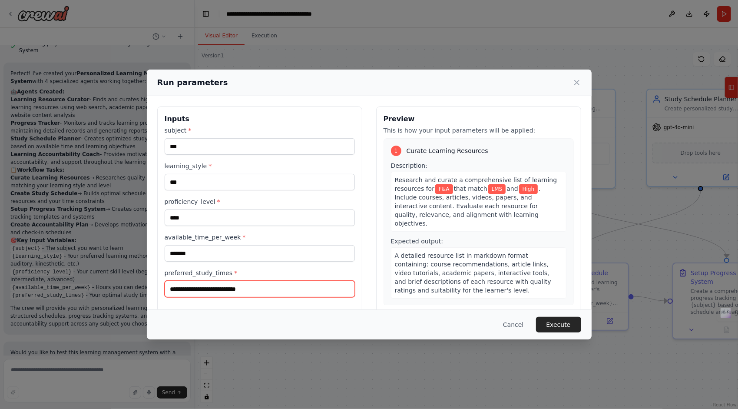
click at [230, 287] on input "preferred_study_times *" at bounding box center [260, 289] width 190 height 17
click at [255, 288] on input "preferred_study_times *" at bounding box center [260, 289] width 190 height 17
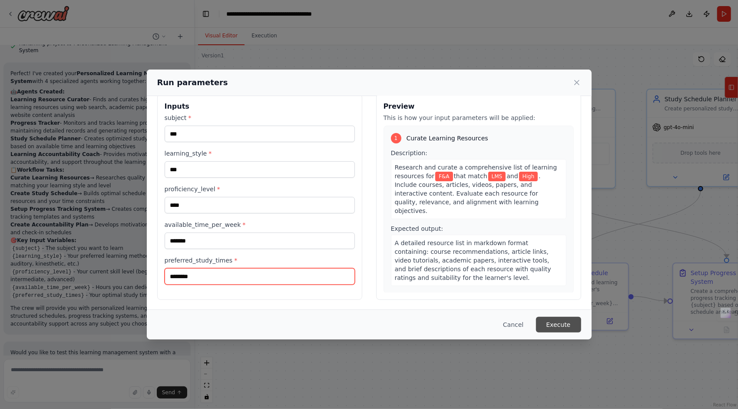
type input "********"
click at [562, 325] on button "Execute" at bounding box center [558, 325] width 45 height 16
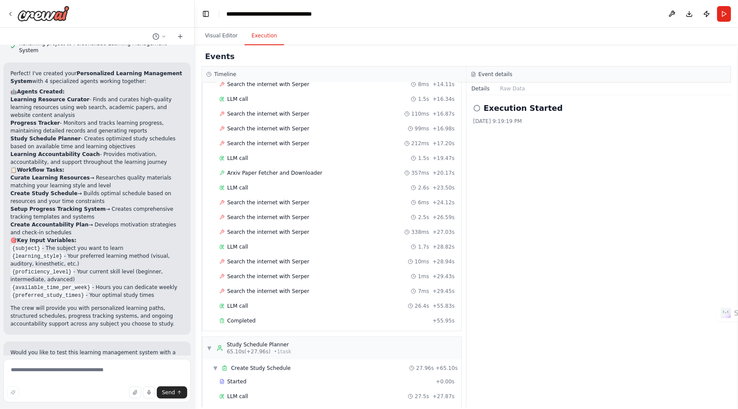
scroll to position [566, 0]
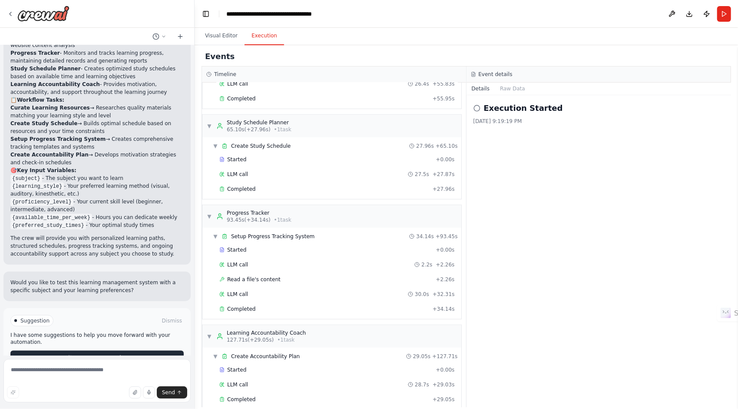
click at [123, 351] on button "Improve automation" at bounding box center [96, 358] width 173 height 14
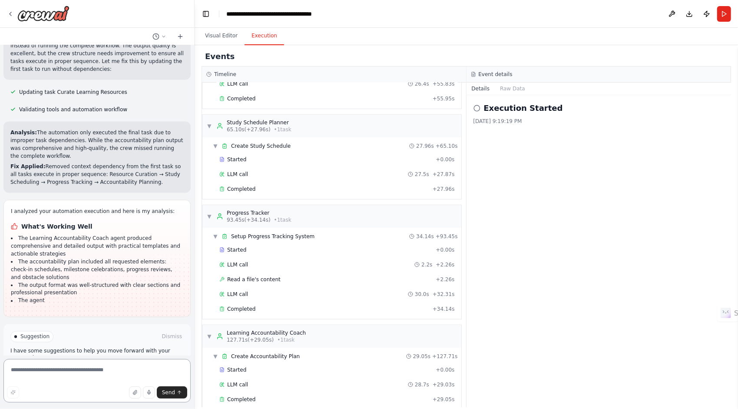
scroll to position [872, 0]
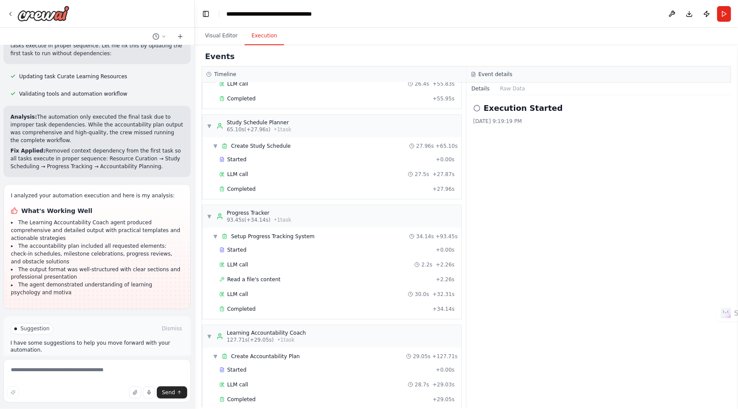
click at [106, 362] on span "Run Automation" at bounding box center [101, 365] width 42 height 7
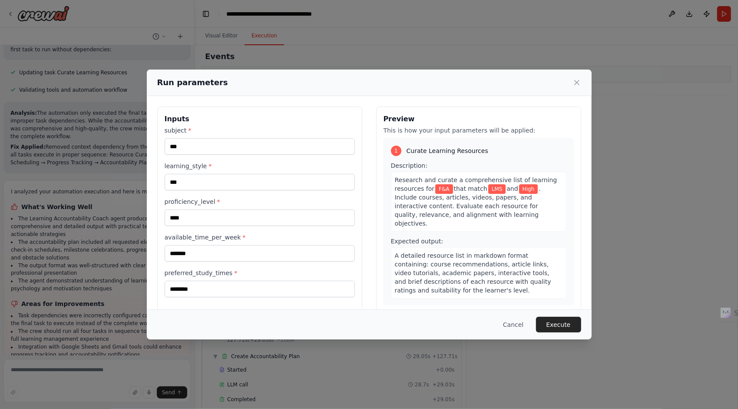
scroll to position [892, 0]
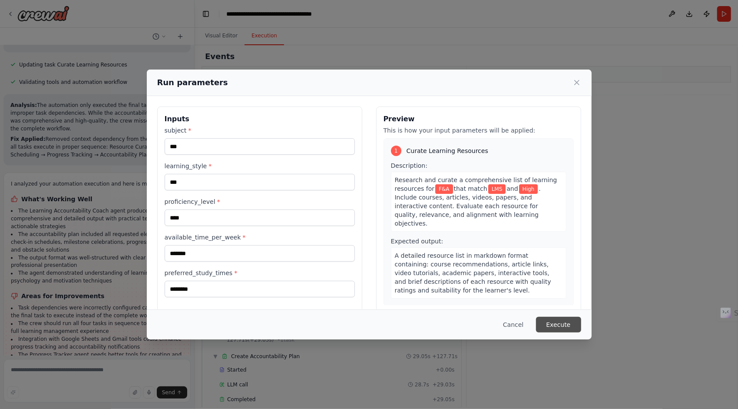
click at [570, 326] on button "Execute" at bounding box center [558, 325] width 45 height 16
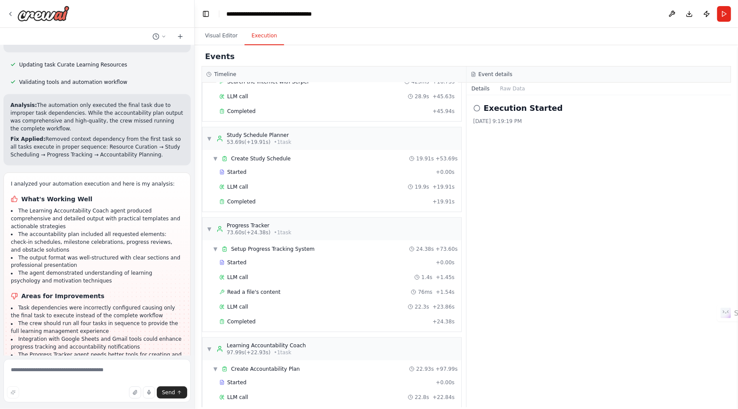
scroll to position [962, 0]
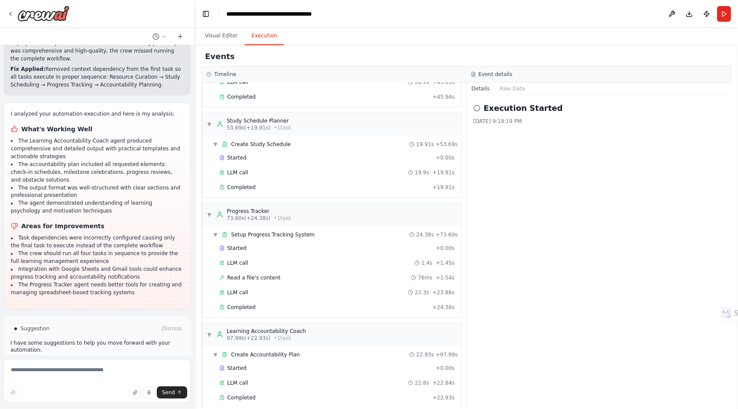
click at [55, 359] on button "Improve automation" at bounding box center [96, 366] width 173 height 14
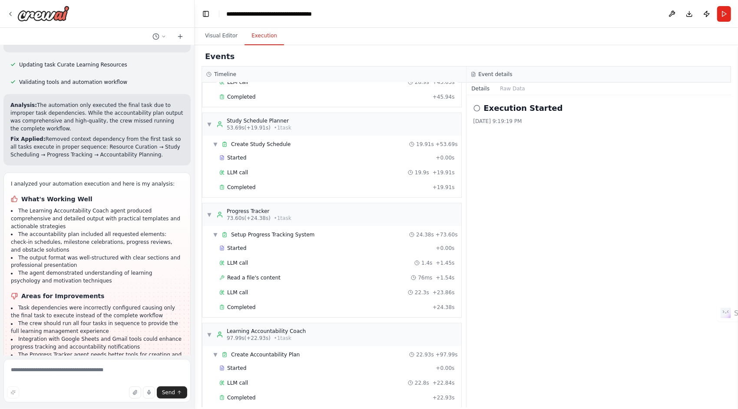
scroll to position [925, 0]
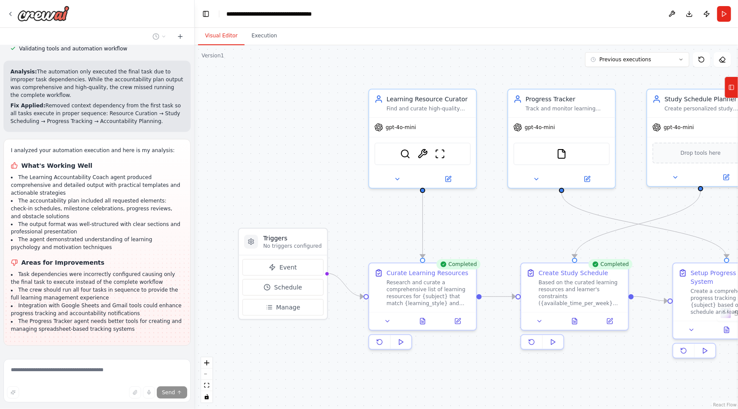
click at [208, 33] on button "Visual Editor" at bounding box center [221, 36] width 46 height 18
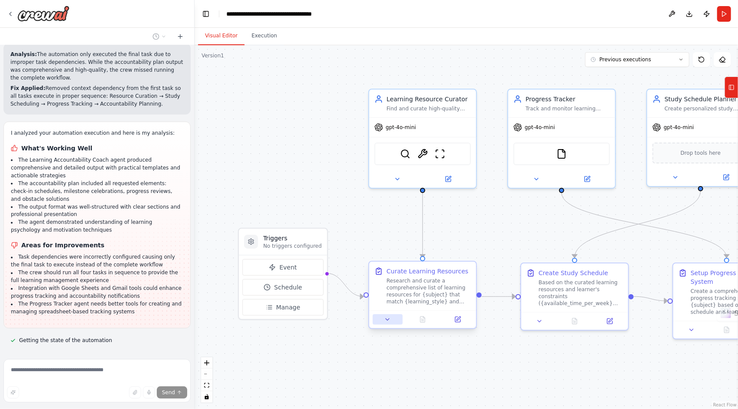
click at [388, 318] on icon at bounding box center [387, 319] width 3 height 2
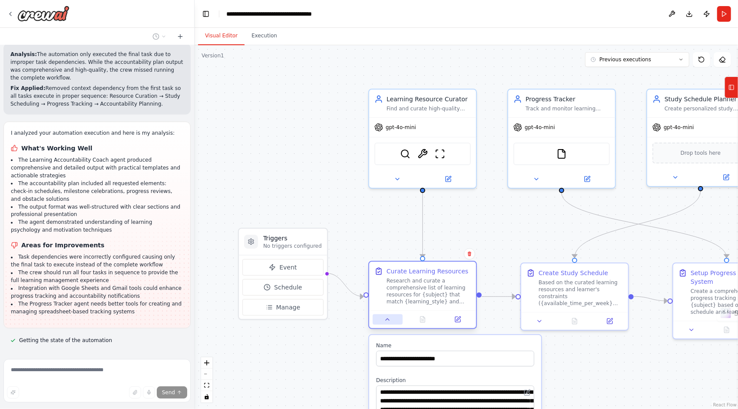
click at [388, 318] on icon at bounding box center [387, 319] width 7 height 7
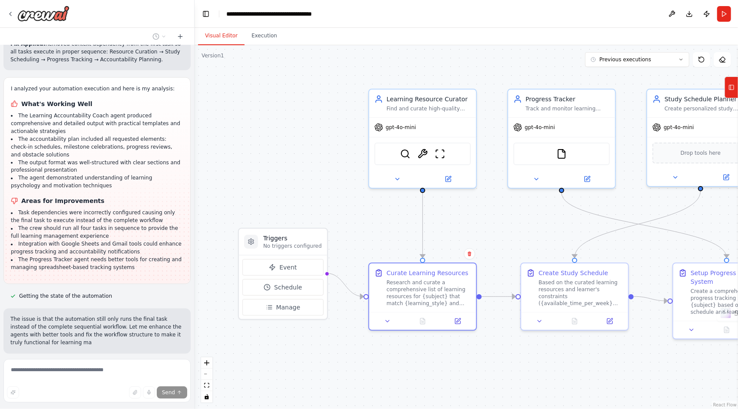
scroll to position [995, 0]
